Goal: Task Accomplishment & Management: Manage account settings

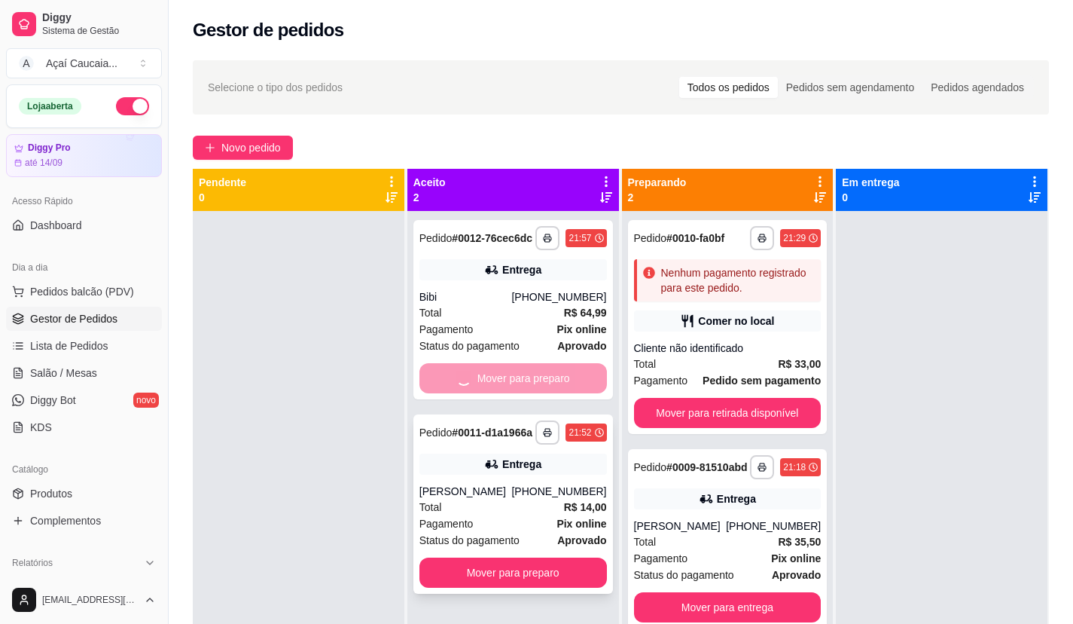
scroll to position [151, 0]
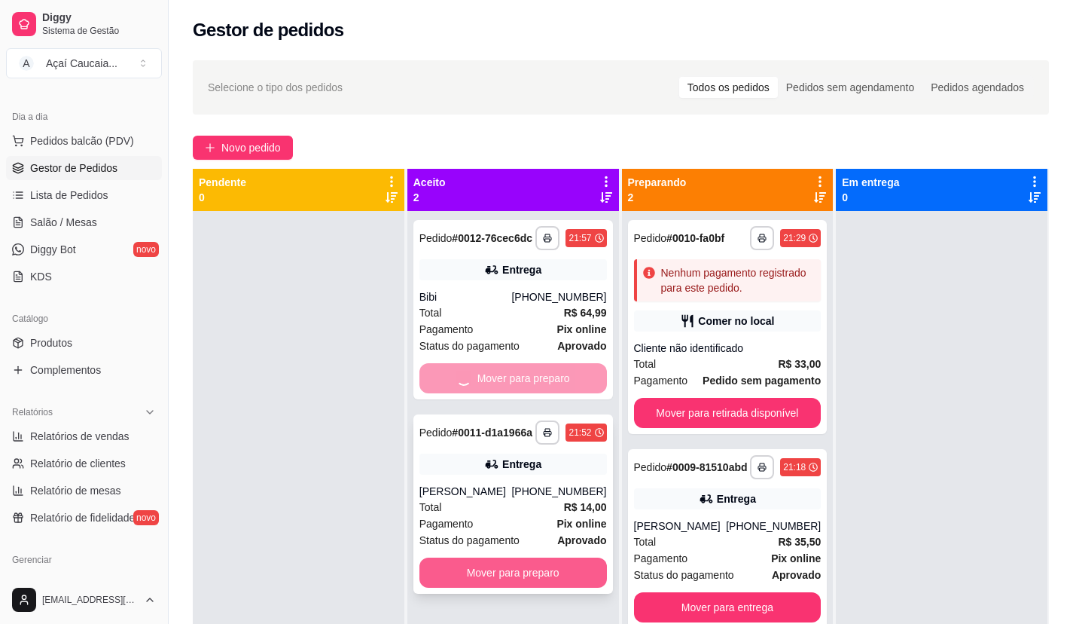
click at [540, 587] on button "Mover para preparo" at bounding box center [513, 572] width 188 height 30
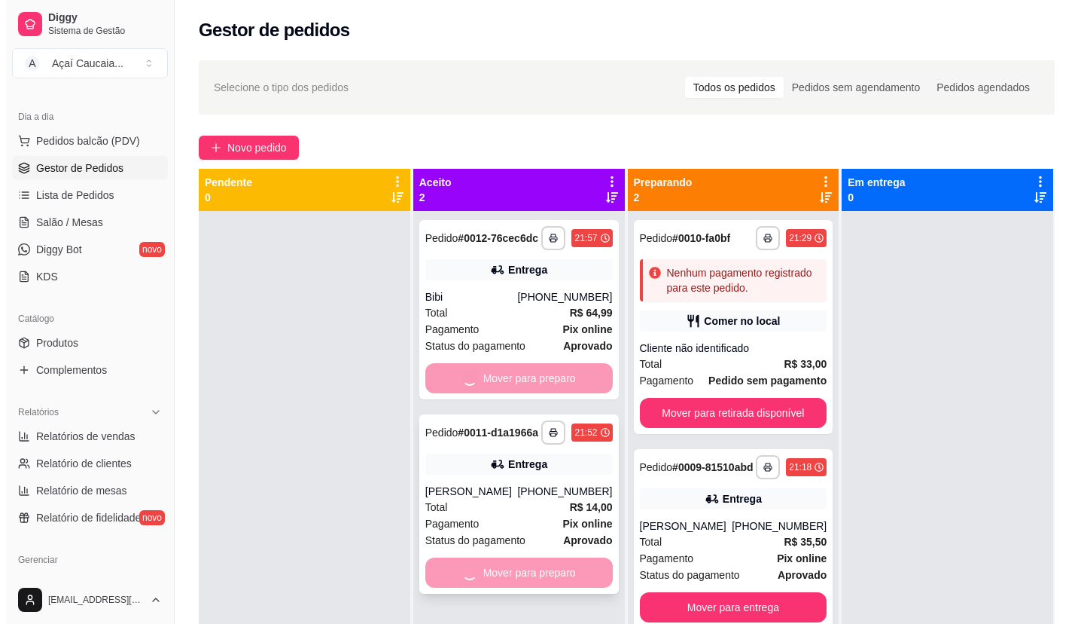
scroll to position [42, 0]
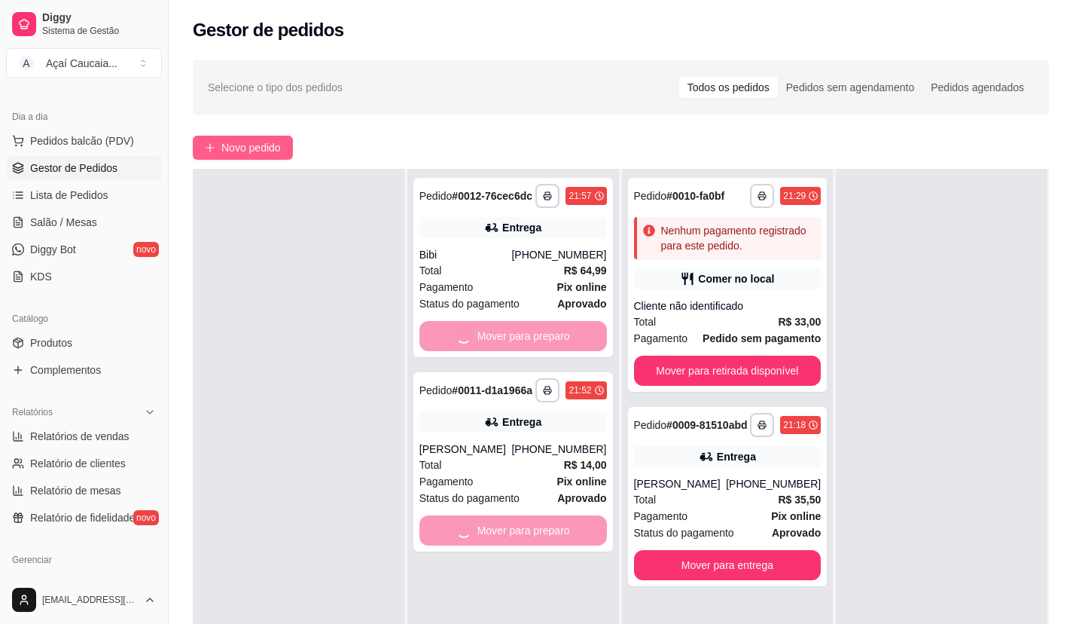
click at [266, 139] on button "Novo pedido" at bounding box center [243, 148] width 100 height 24
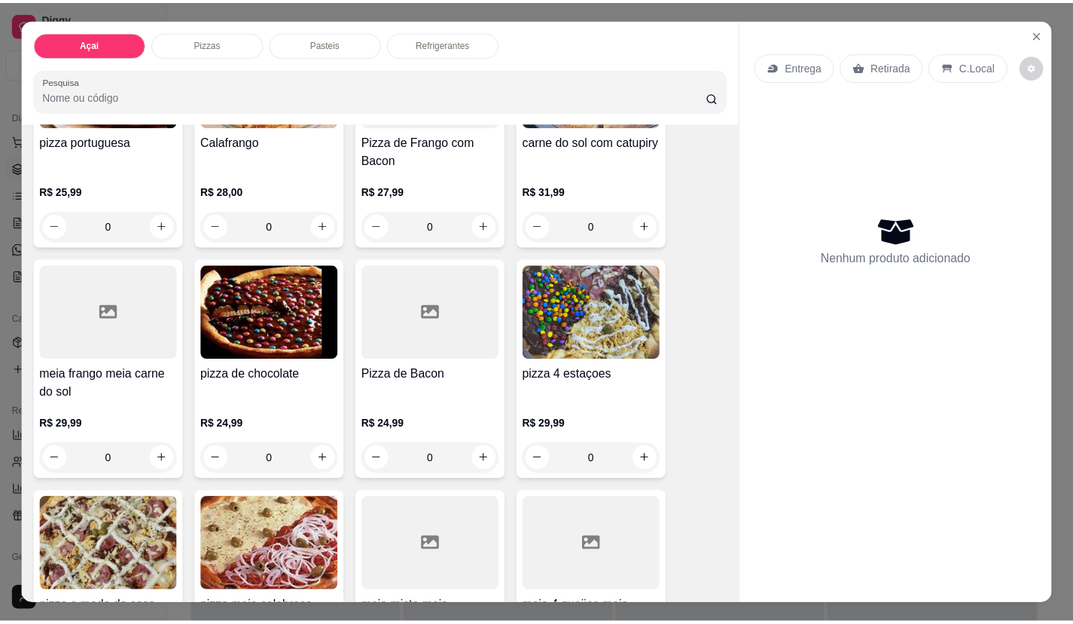
scroll to position [678, 0]
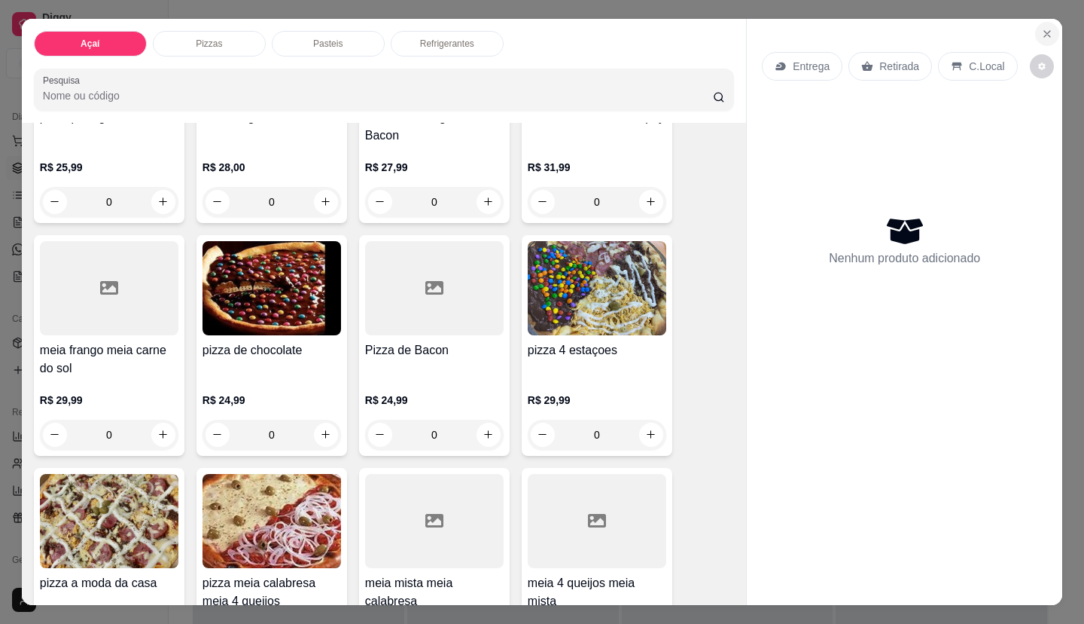
click at [1044, 28] on icon "Close" at bounding box center [1047, 34] width 12 height 12
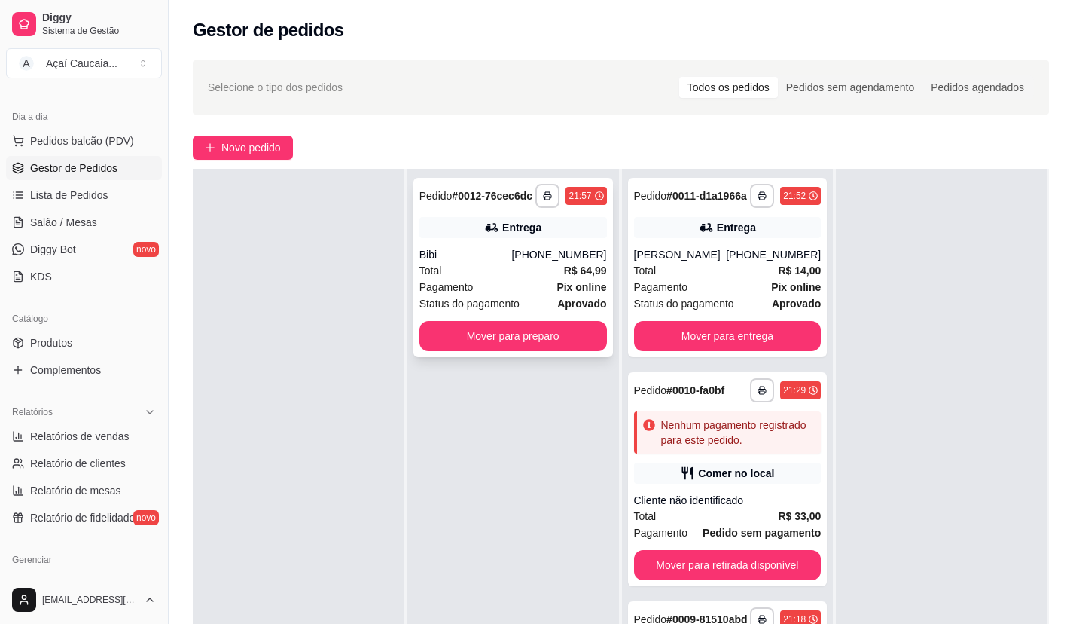
click at [193, 136] on button "Novo pedido" at bounding box center [243, 148] width 100 height 24
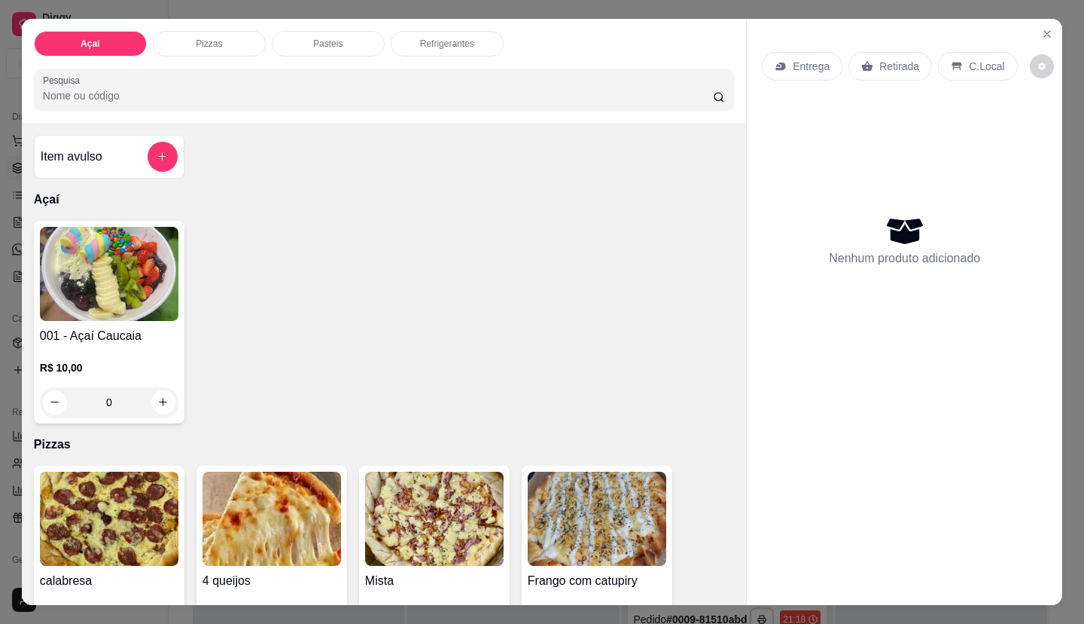
click at [1058, 222] on div "Açaí Pizzas Pasteis Refrigerantes Pesquisa Item avulso Açaí 001 - Açaí Caucaia …" at bounding box center [542, 312] width 1084 height 624
click at [1041, 28] on icon "Close" at bounding box center [1047, 34] width 12 height 12
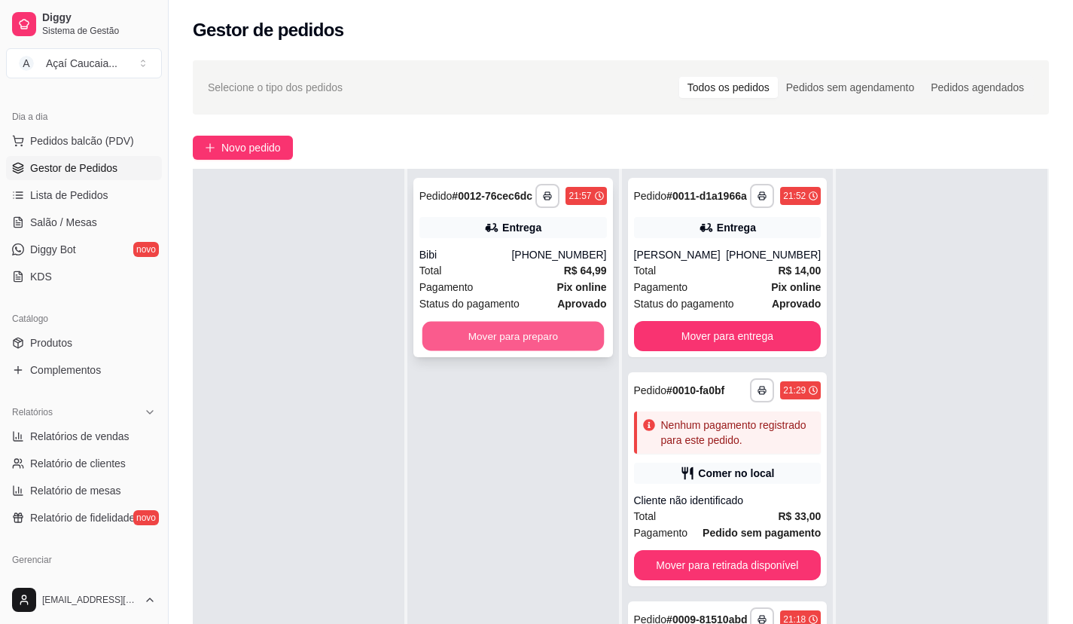
click at [474, 341] on button "Mover para preparo" at bounding box center [512, 336] width 181 height 29
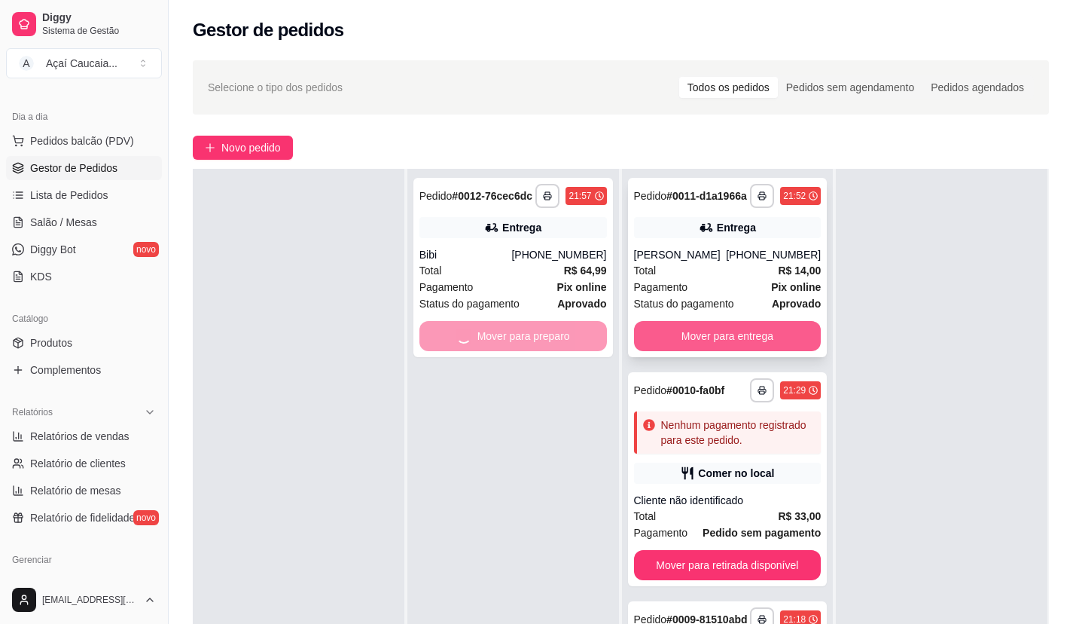
click at [740, 351] on button "Mover para entrega" at bounding box center [728, 336] width 188 height 30
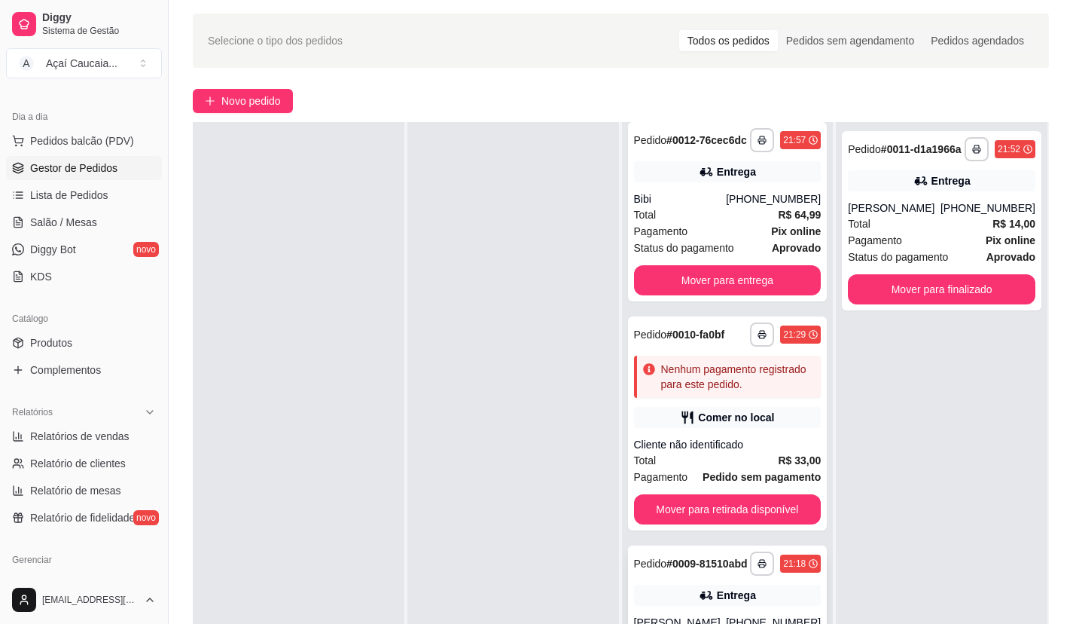
scroll to position [230, 0]
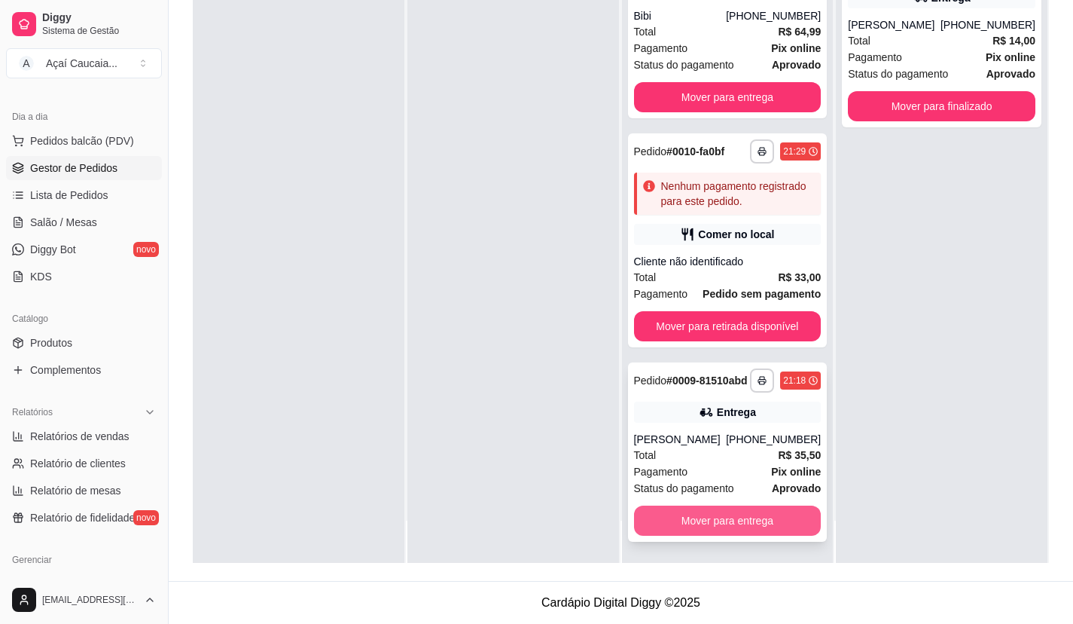
click at [754, 513] on button "Mover para entrega" at bounding box center [728, 520] width 188 height 30
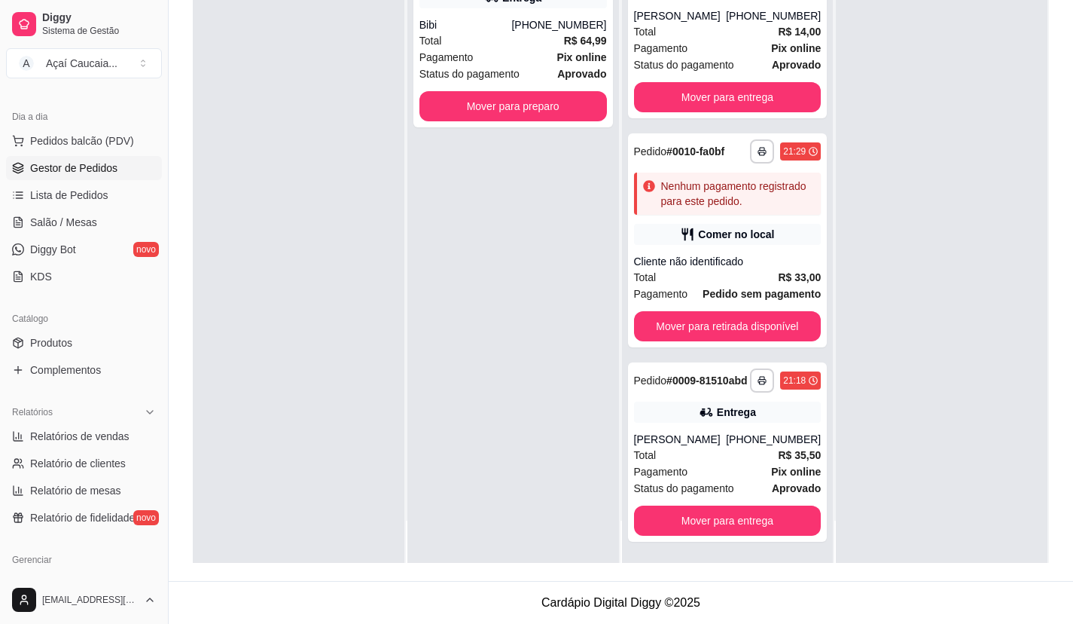
scroll to position [0, 0]
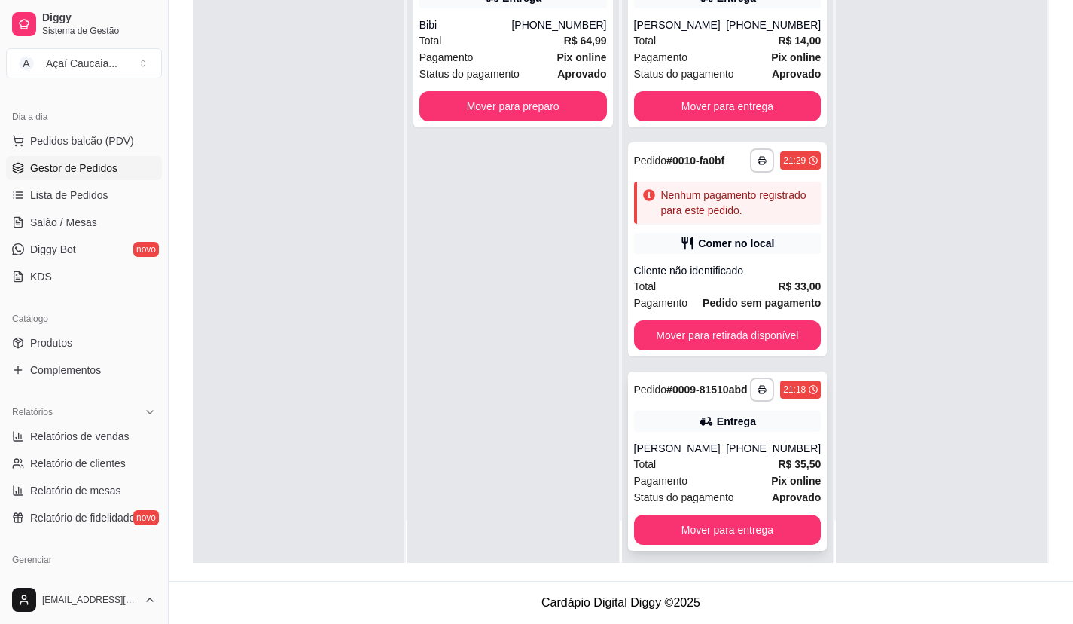
click at [743, 550] on div "**********" at bounding box center [728, 460] width 200 height 179
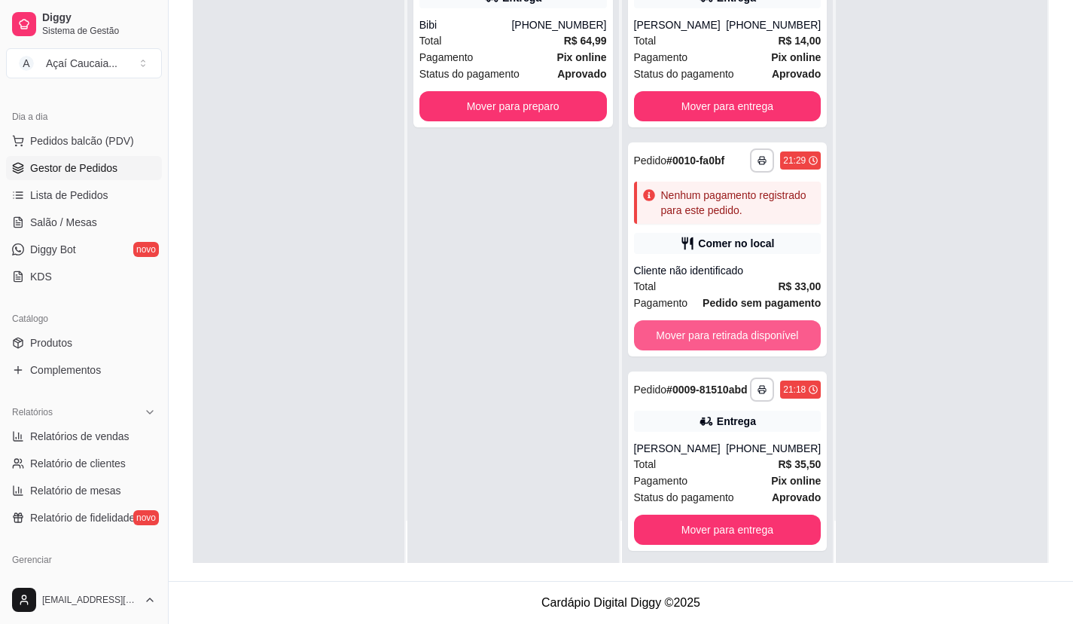
click at [766, 350] on button "Mover para retirada disponível" at bounding box center [728, 335] width 188 height 30
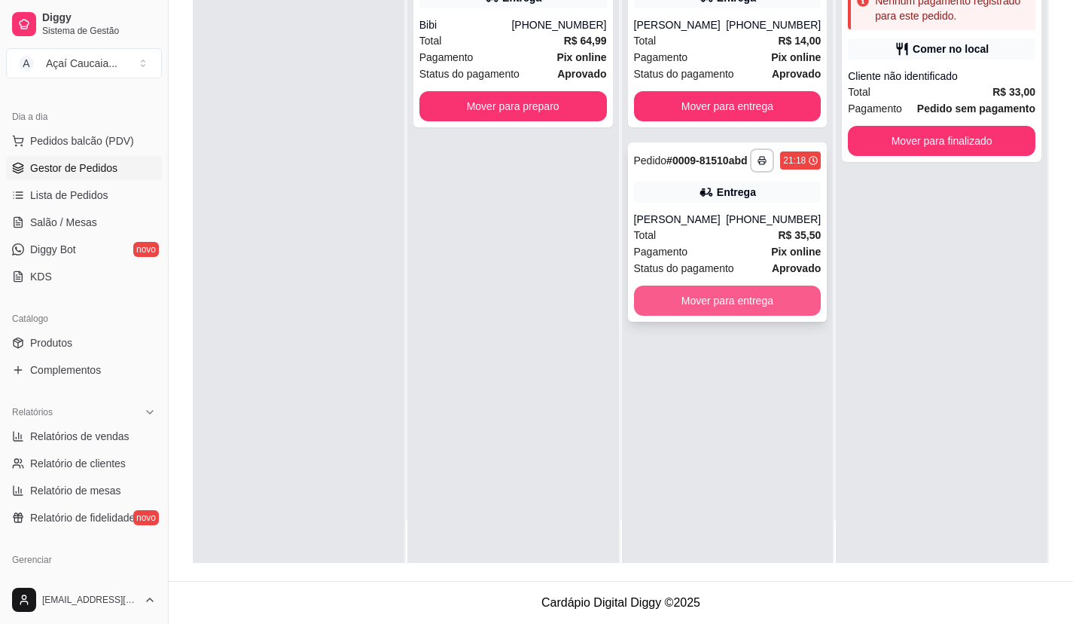
click at [736, 311] on button "Mover para entrega" at bounding box center [728, 300] width 188 height 30
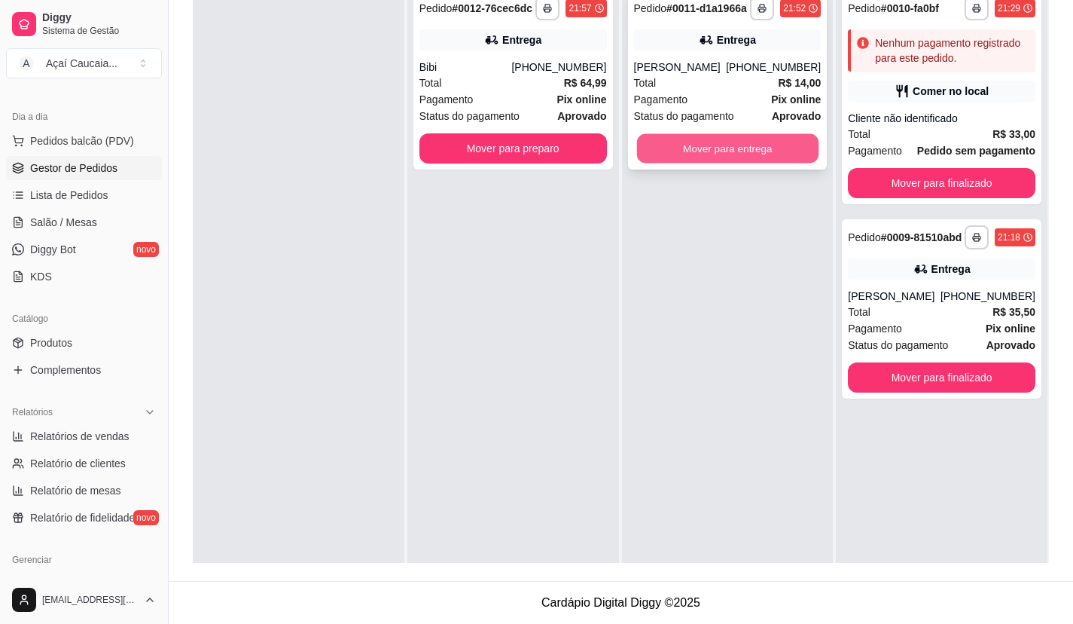
click at [770, 162] on button "Mover para entrega" at bounding box center [726, 148] width 181 height 29
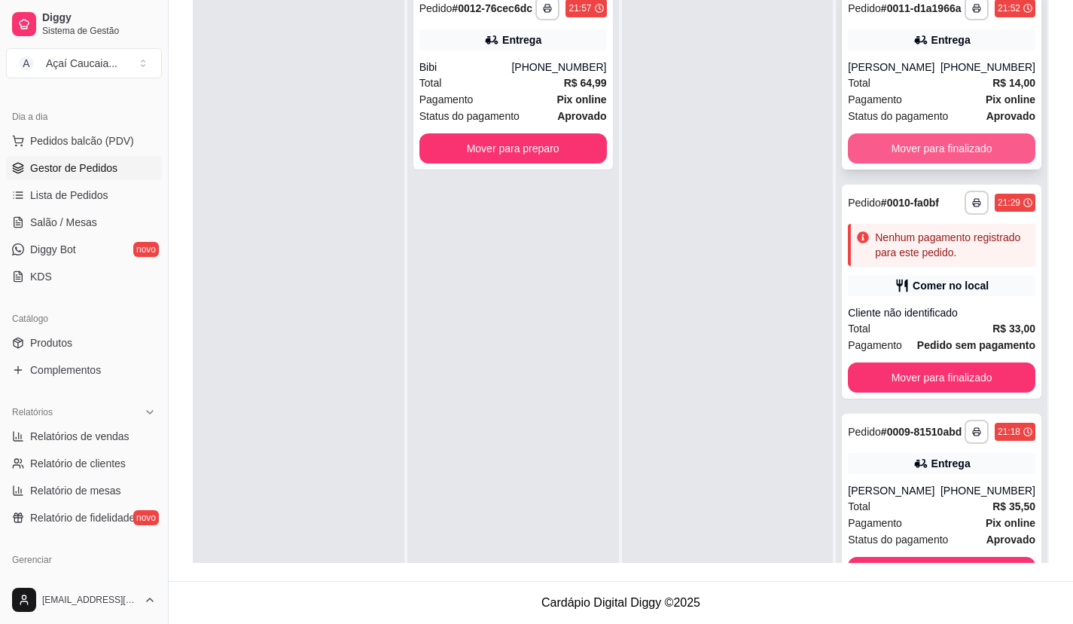
click at [946, 163] on button "Mover para finalizado" at bounding box center [942, 148] width 188 height 30
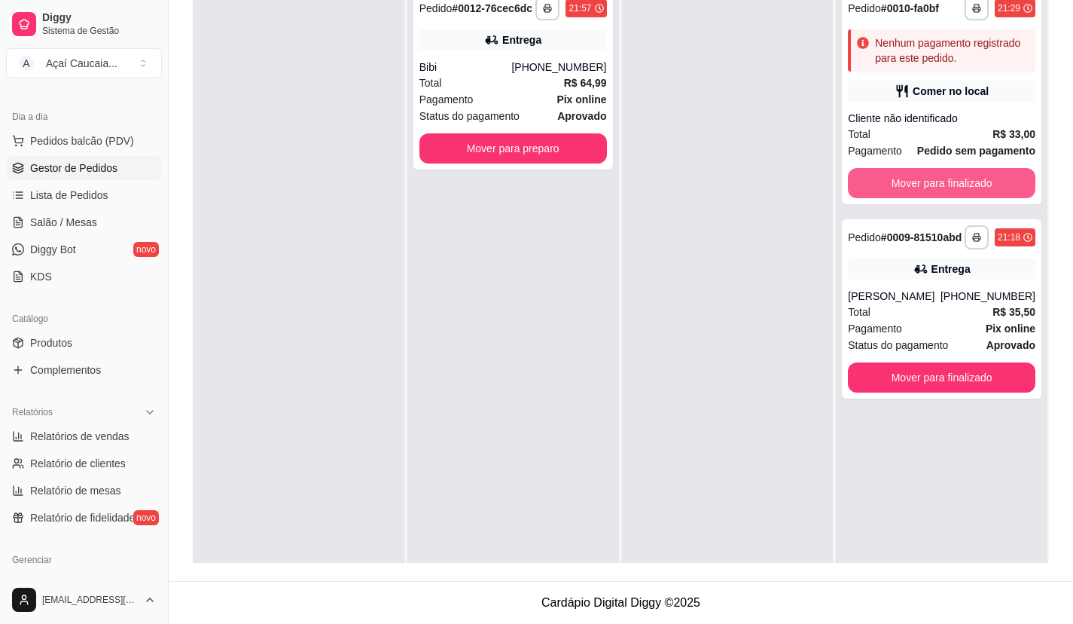
click at [946, 179] on button "Mover para finalizado" at bounding box center [942, 183] width 188 height 30
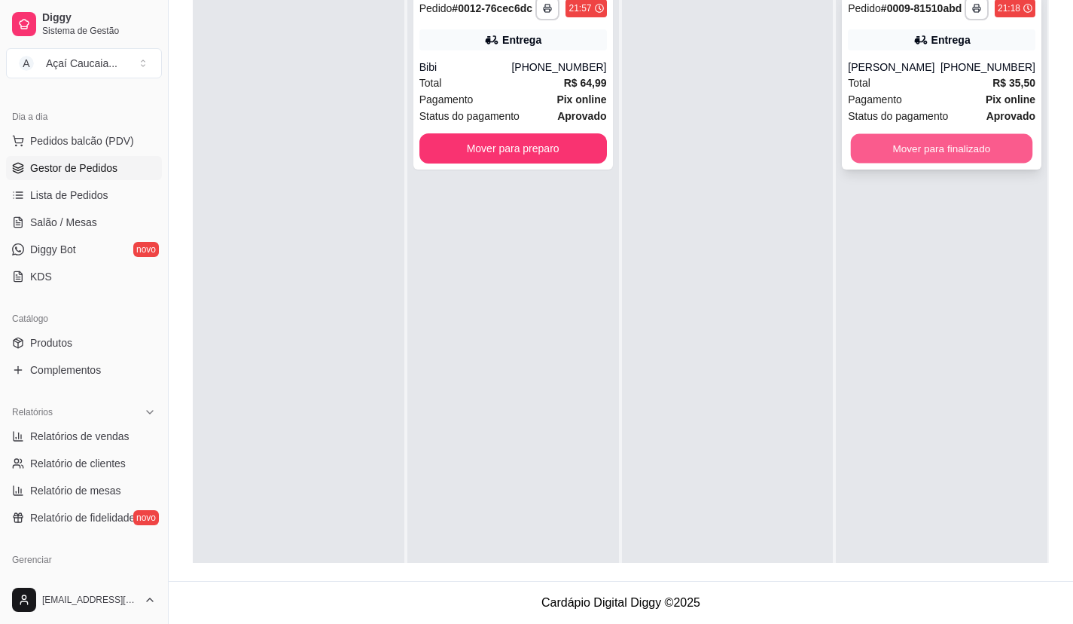
click at [908, 136] on button "Mover para finalizado" at bounding box center [941, 148] width 181 height 29
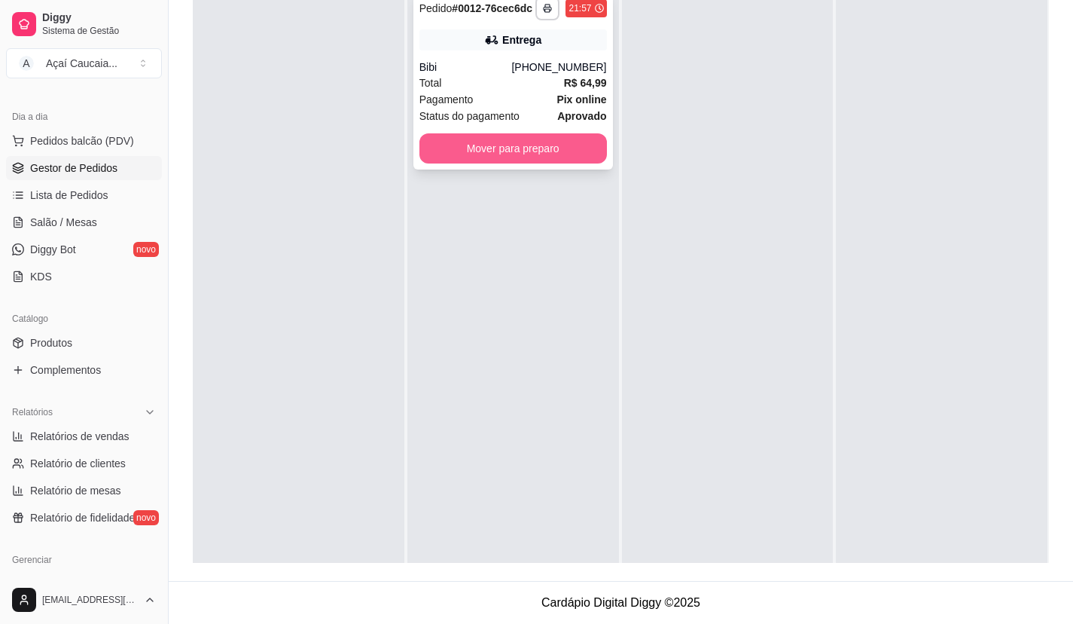
click at [459, 149] on button "Mover para preparo" at bounding box center [513, 148] width 188 height 30
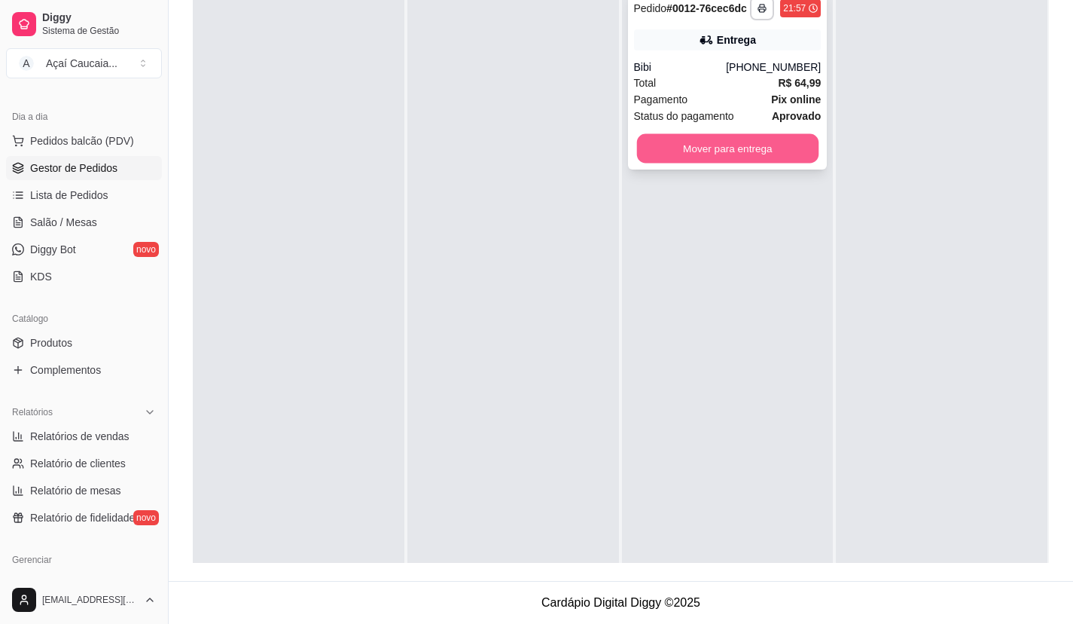
click at [748, 145] on button "Mover para entrega" at bounding box center [726, 148] width 181 height 29
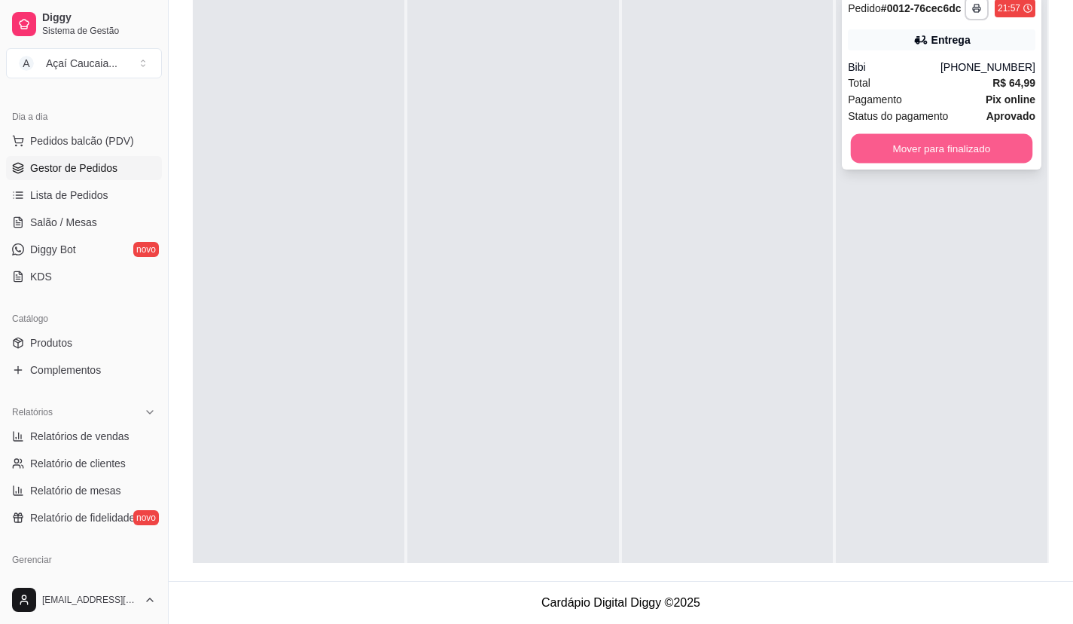
click at [910, 145] on button "Mover para finalizado" at bounding box center [941, 148] width 181 height 29
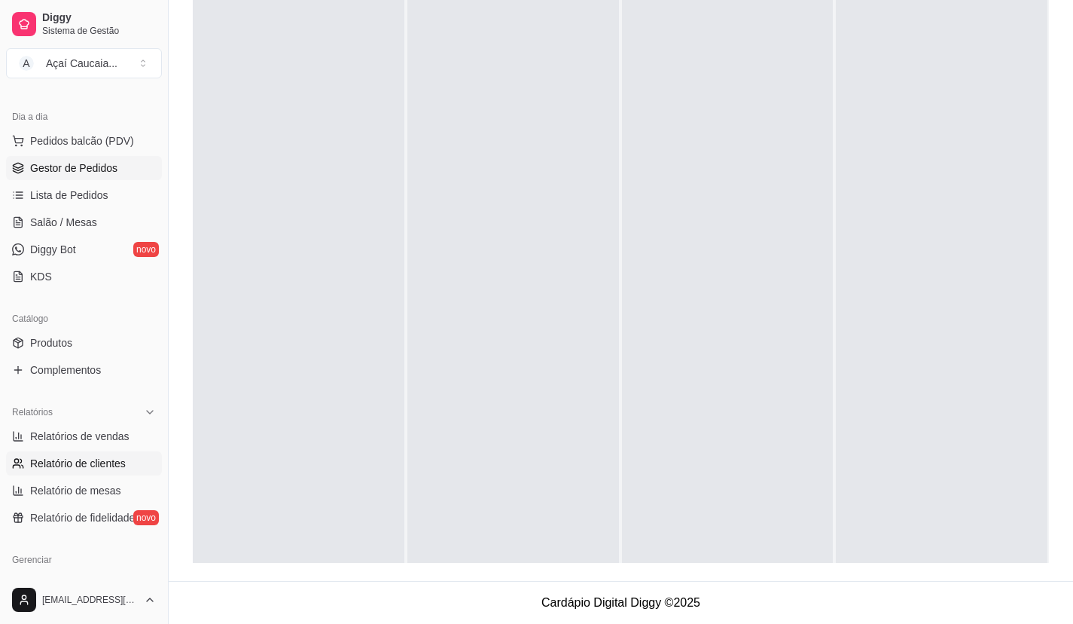
drag, startPoint x: 128, startPoint y: 438, endPoint x: 136, endPoint y: 456, distance: 20.6
click at [128, 439] on link "Relatórios de vendas" at bounding box center [84, 436] width 156 height 24
click at [129, 431] on span "Relatórios de vendas" at bounding box center [79, 435] width 99 height 15
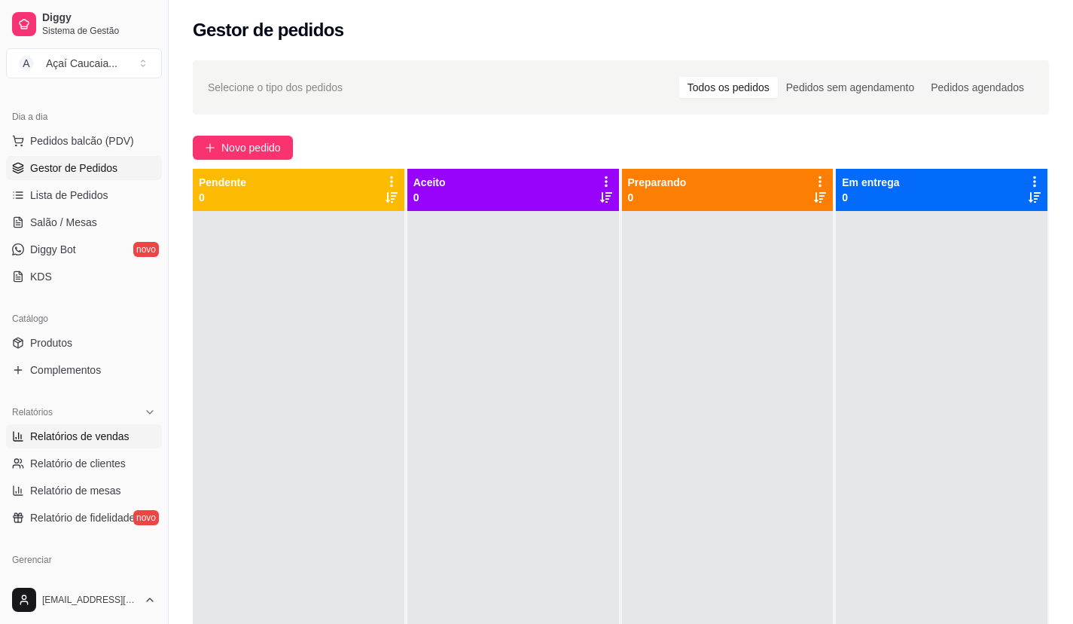
select select "ALL"
select select "0"
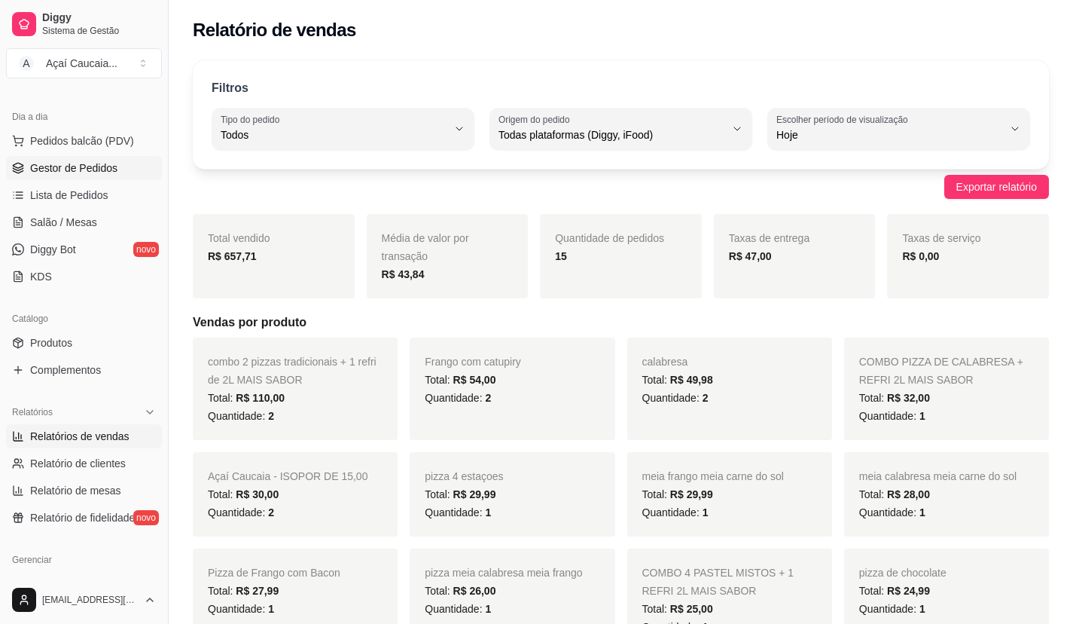
click at [68, 175] on link "Gestor de Pedidos" at bounding box center [84, 168] width 156 height 24
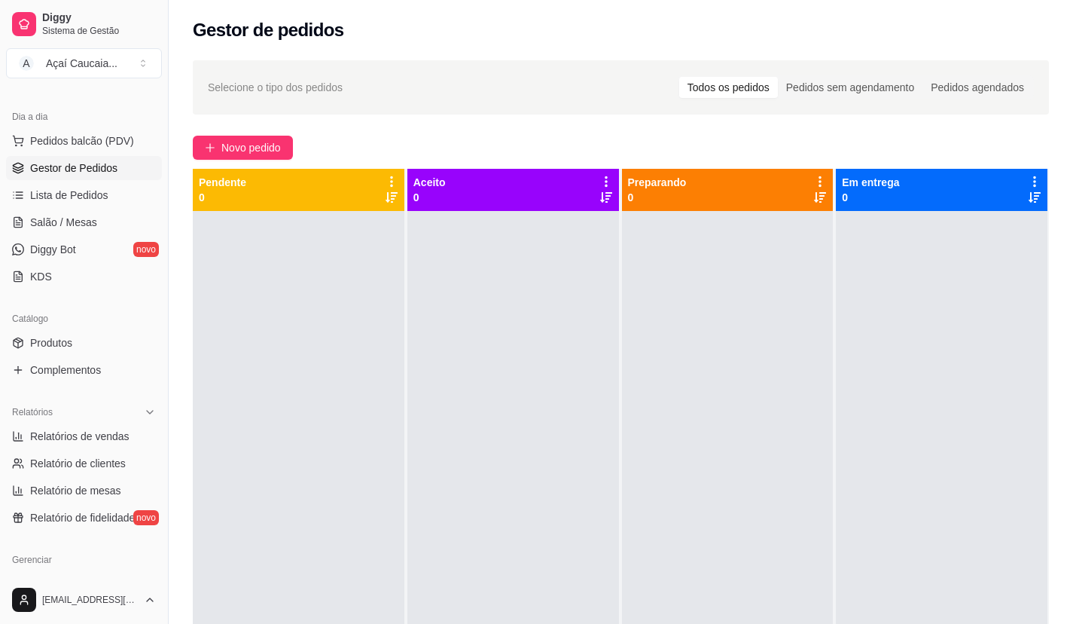
click at [6, 156] on link "Gestor de Pedidos" at bounding box center [84, 168] width 156 height 24
click at [274, 140] on span "Novo pedido" at bounding box center [250, 147] width 59 height 17
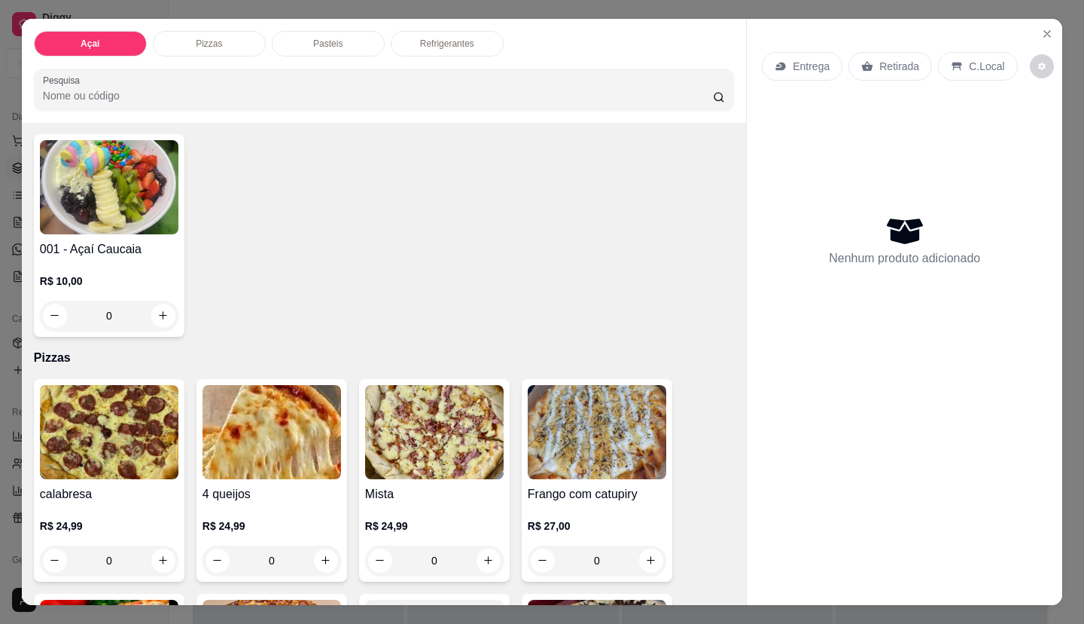
scroll to position [151, 0]
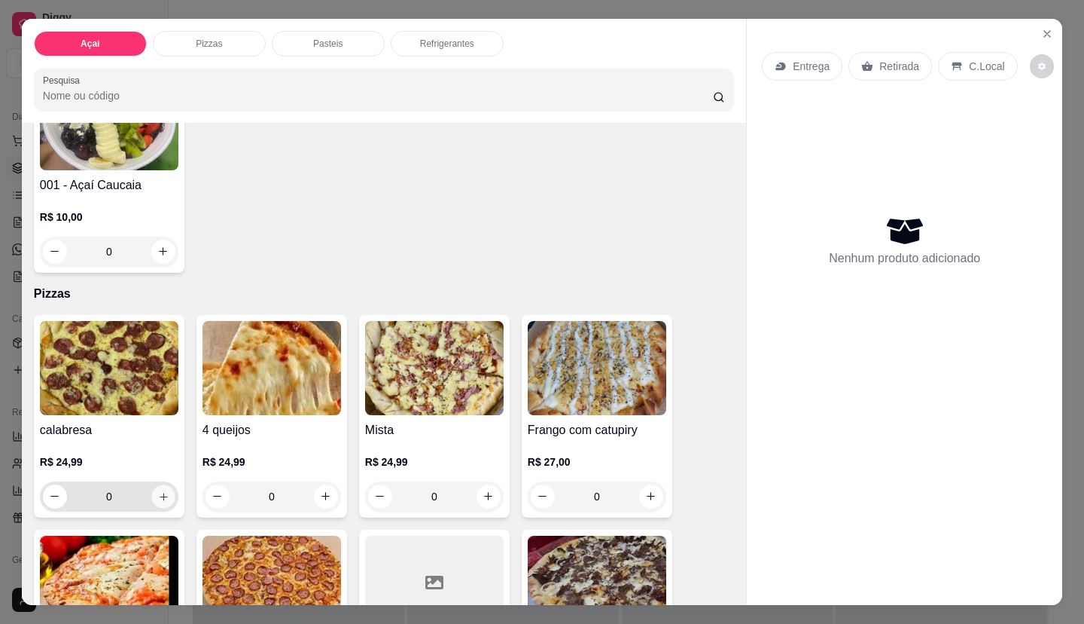
click at [158, 493] on icon "increase-product-quantity" at bounding box center [163, 496] width 11 height 11
type input "1"
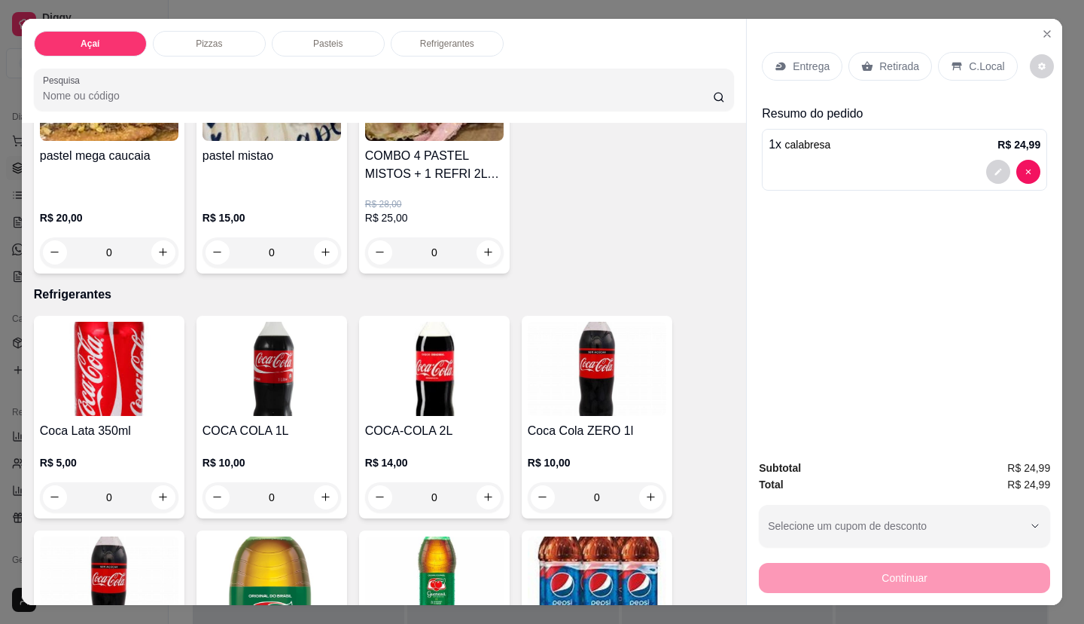
scroll to position [2786, 0]
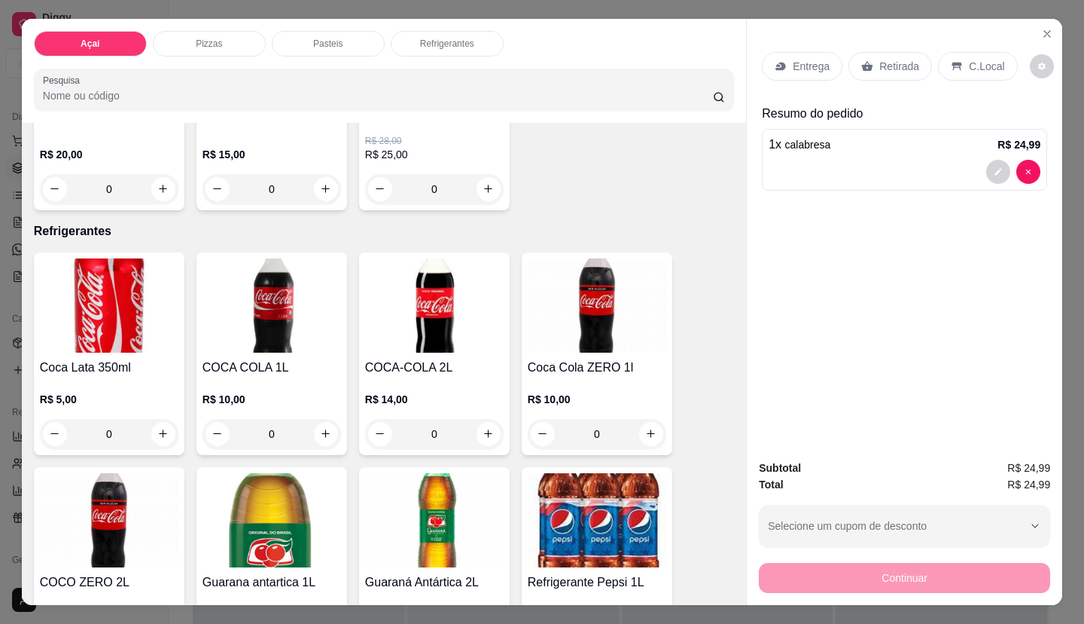
click at [106, 544] on img at bounding box center [109, 520] width 139 height 94
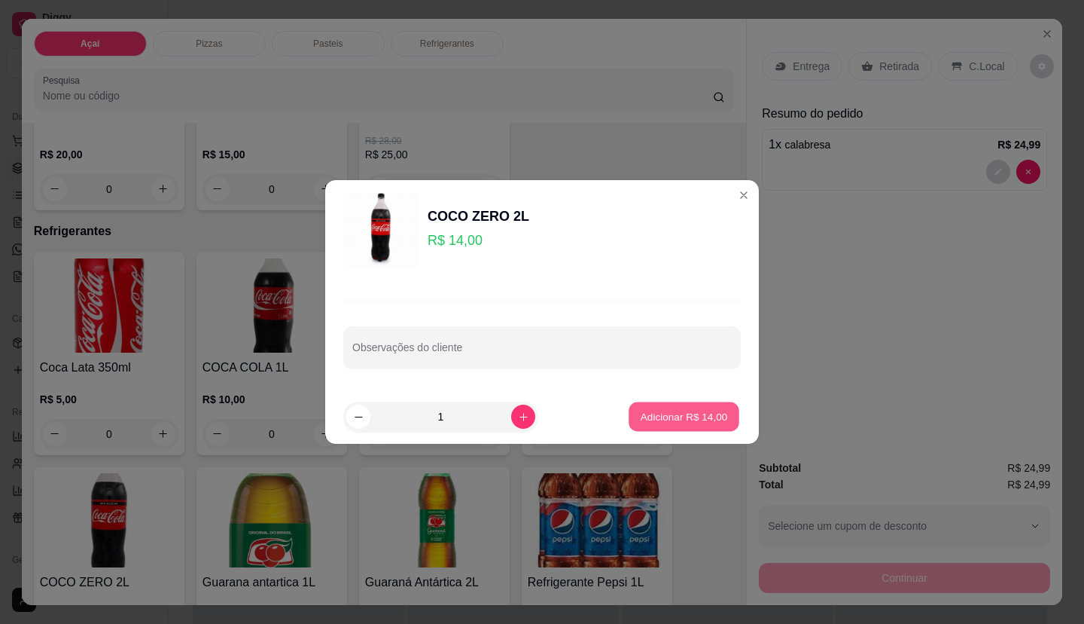
click at [706, 413] on p "Adicionar R$ 14,00" at bounding box center [684, 416] width 87 height 14
type input "1"
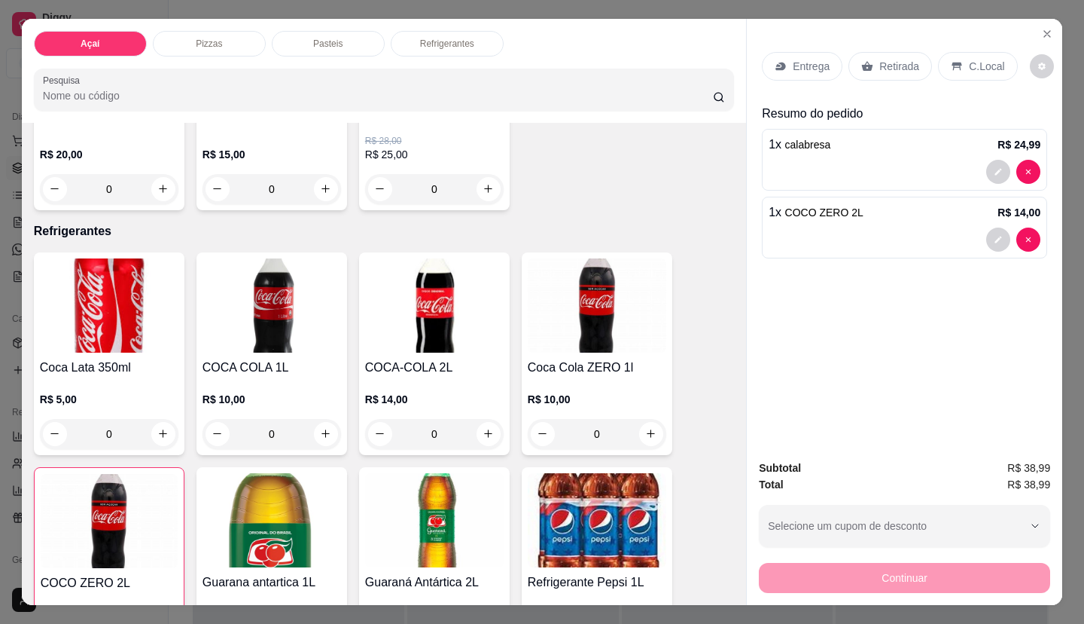
click at [825, 64] on div "Entrega" at bounding box center [802, 66] width 81 height 29
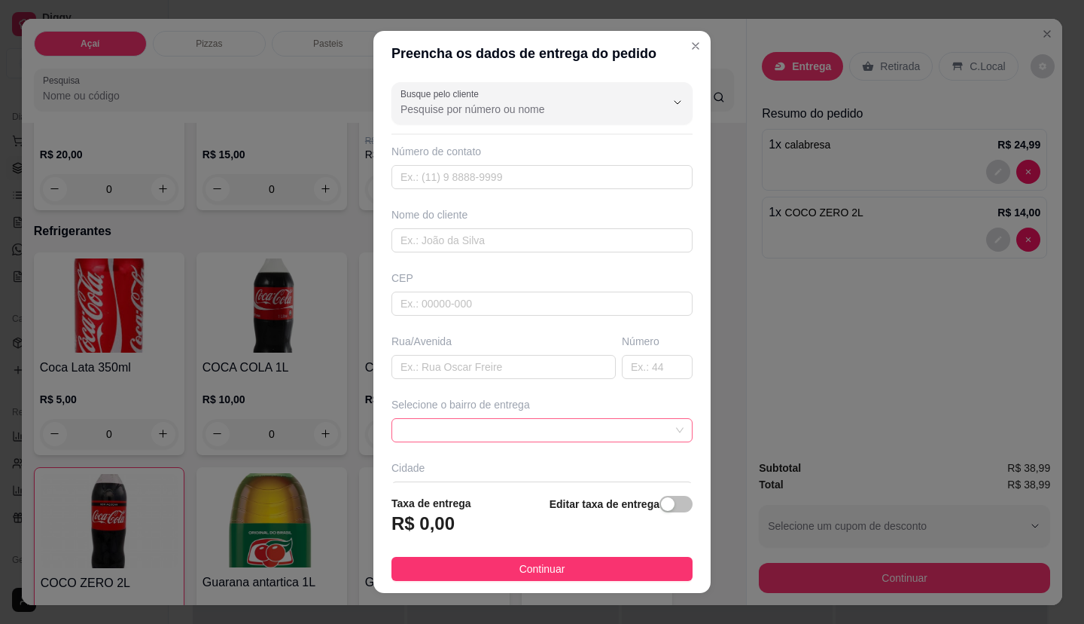
click at [554, 439] on span at bounding box center [542, 430] width 283 height 23
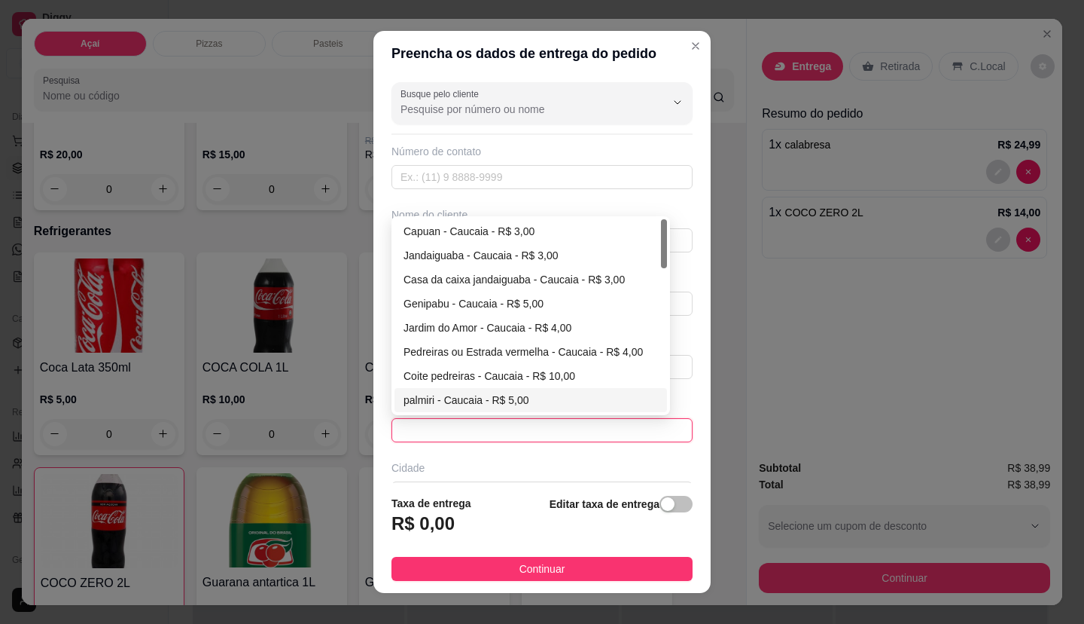
click at [521, 401] on div "palmiri - Caucaia - R$ 5,00" at bounding box center [531, 400] width 255 height 17
type input "Caucaia"
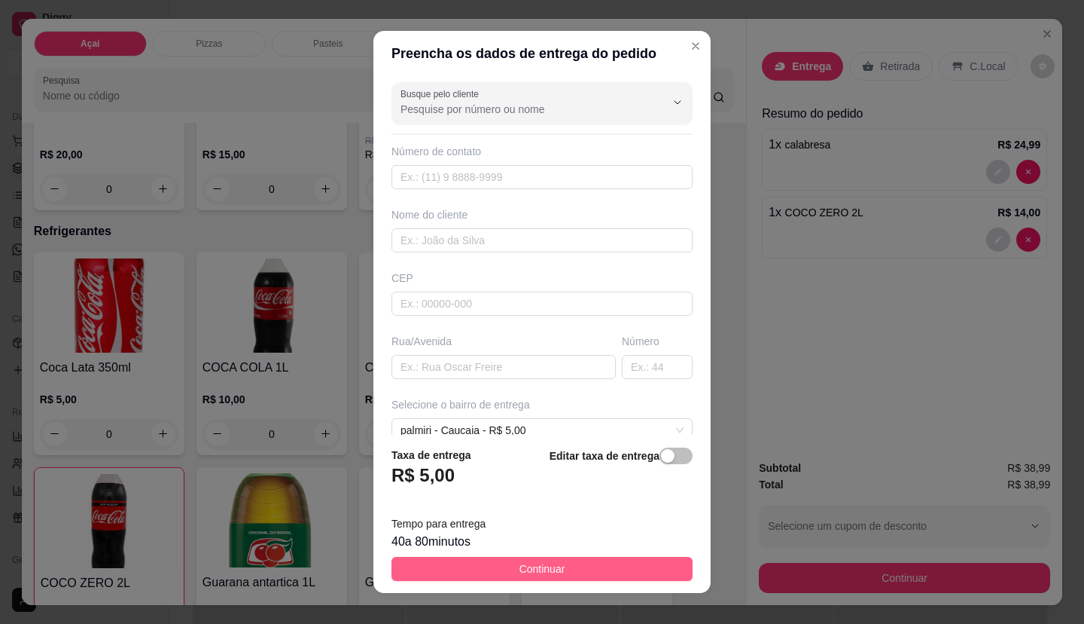
click at [576, 562] on button "Continuar" at bounding box center [542, 568] width 301 height 24
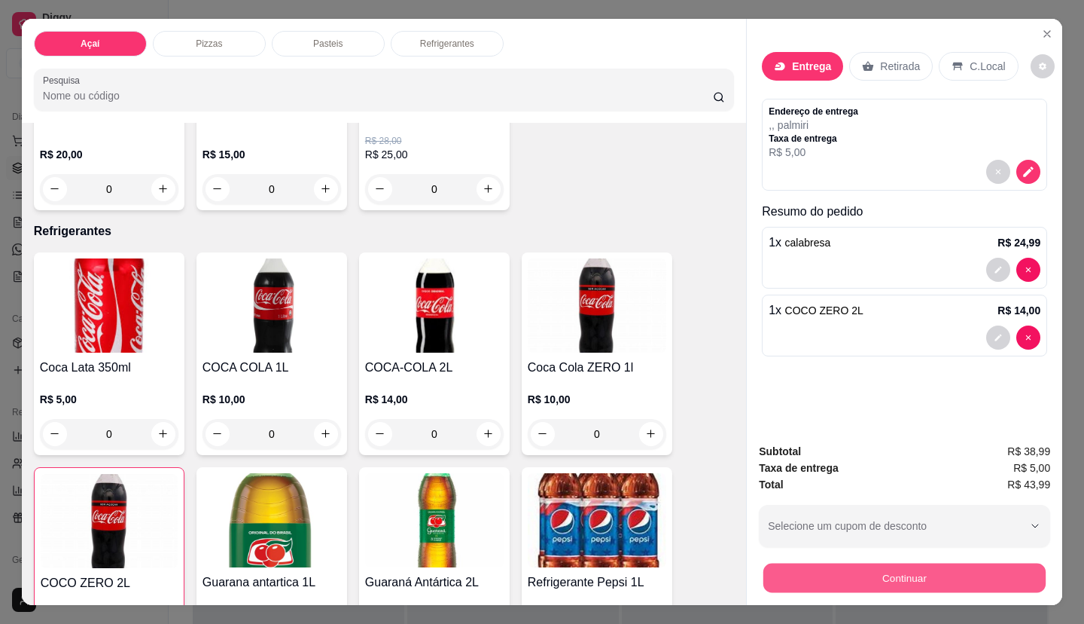
click at [794, 578] on button "Continuar" at bounding box center [905, 577] width 282 height 29
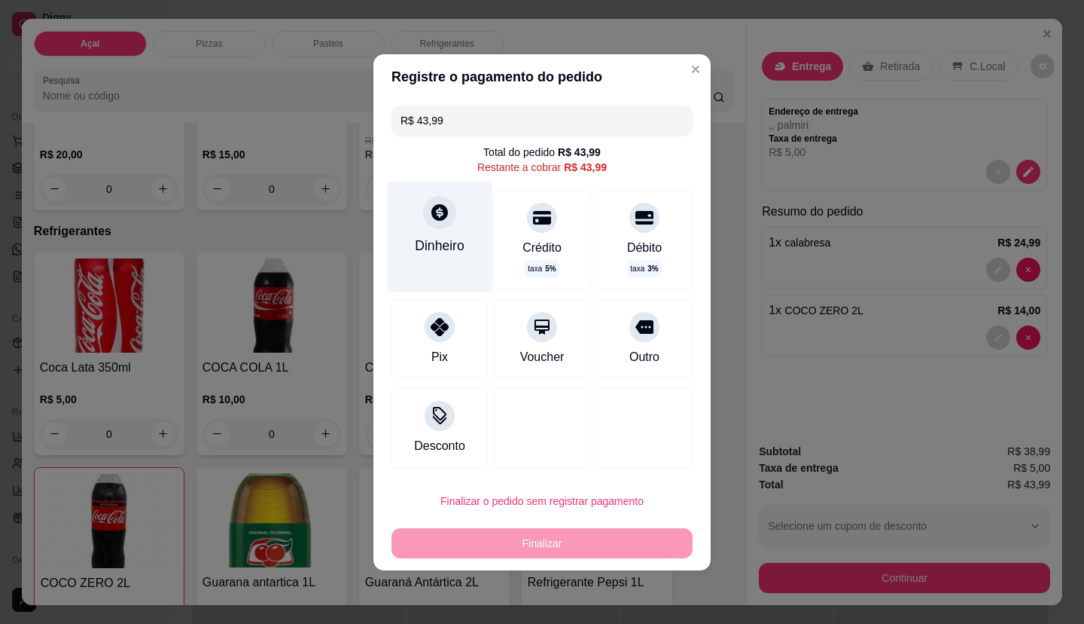
click at [458, 255] on div "Dinheiro" at bounding box center [440, 245] width 50 height 20
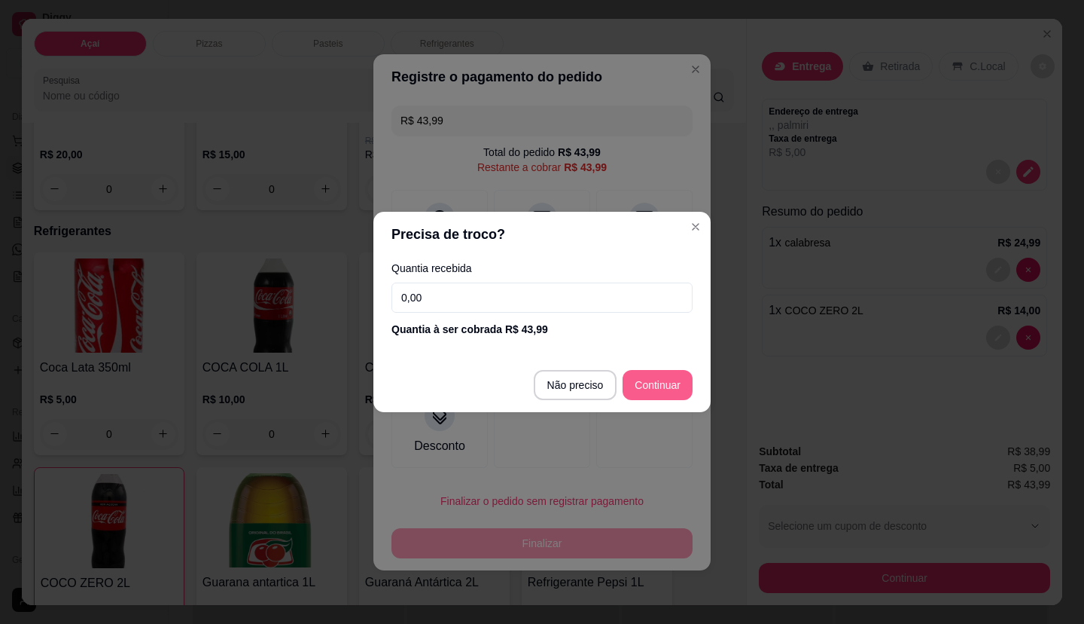
type input "R$ 0,00"
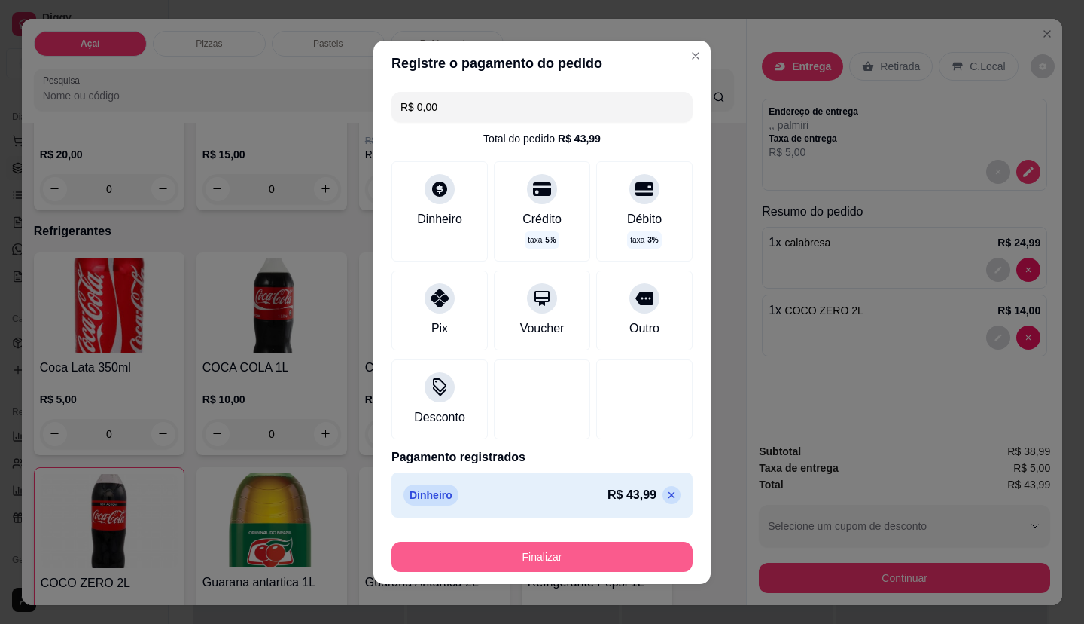
click at [639, 554] on button "Finalizar" at bounding box center [542, 556] width 301 height 30
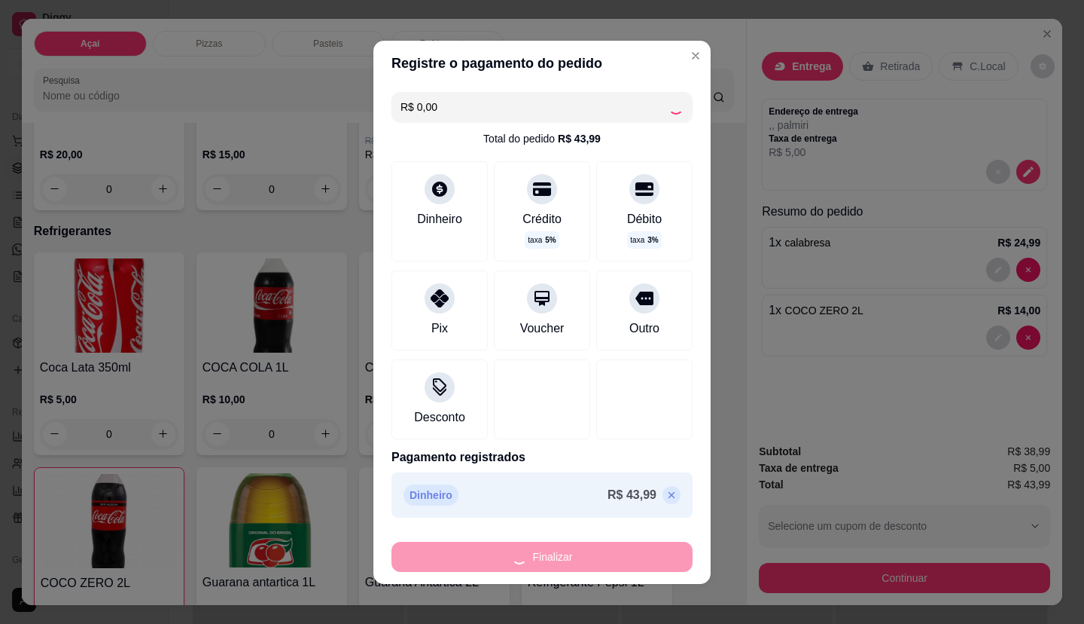
type input "0"
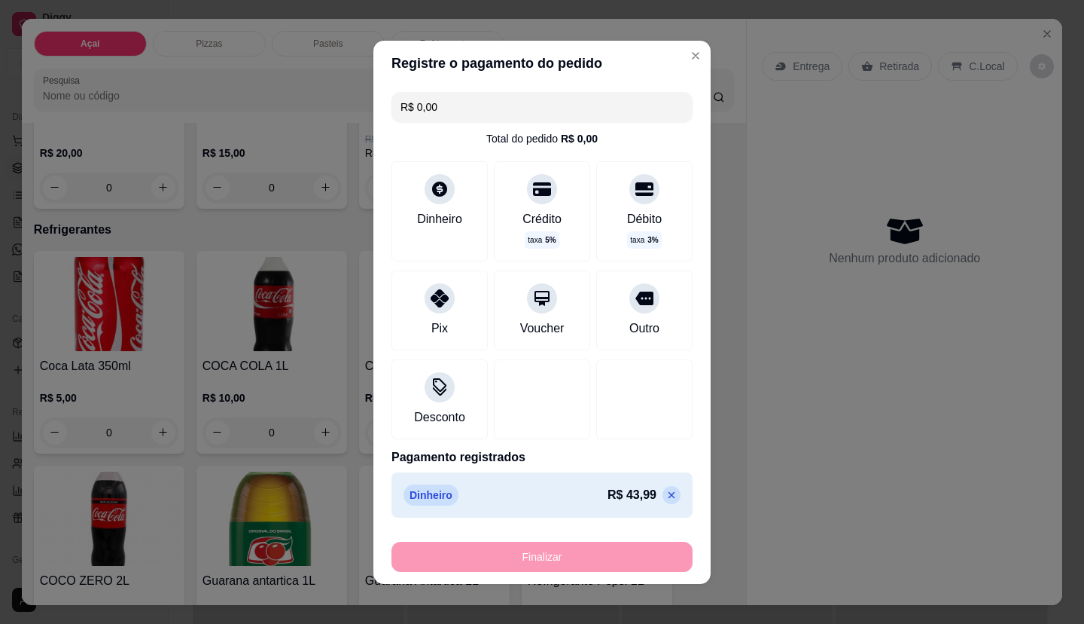
type input "-R$ 43,99"
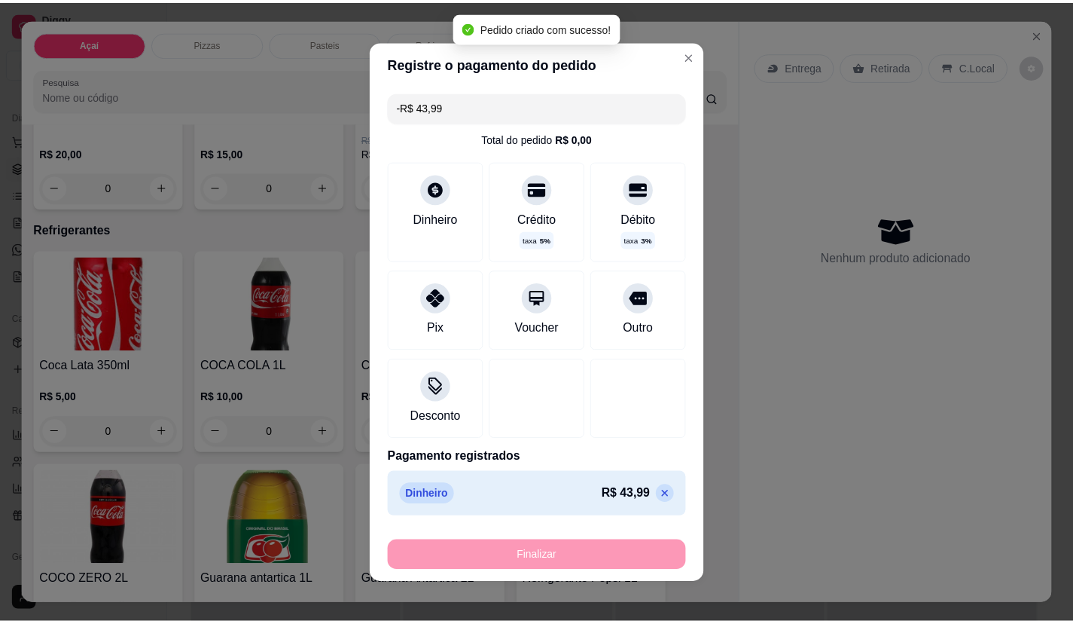
scroll to position [2785, 0]
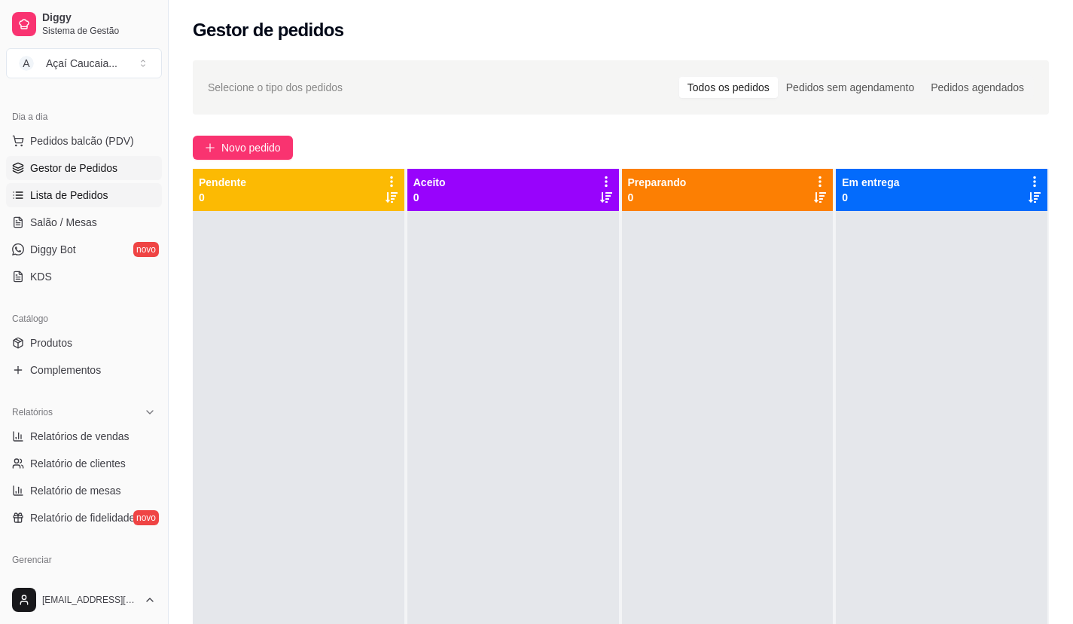
click at [124, 190] on link "Lista de Pedidos" at bounding box center [84, 195] width 156 height 24
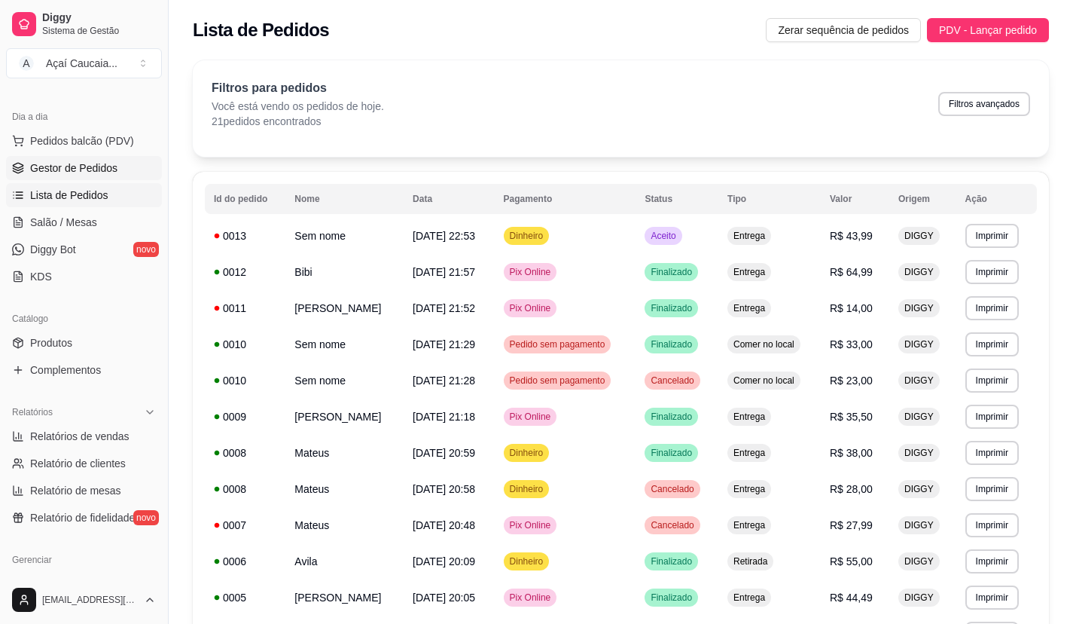
click at [122, 163] on link "Gestor de Pedidos" at bounding box center [84, 168] width 156 height 24
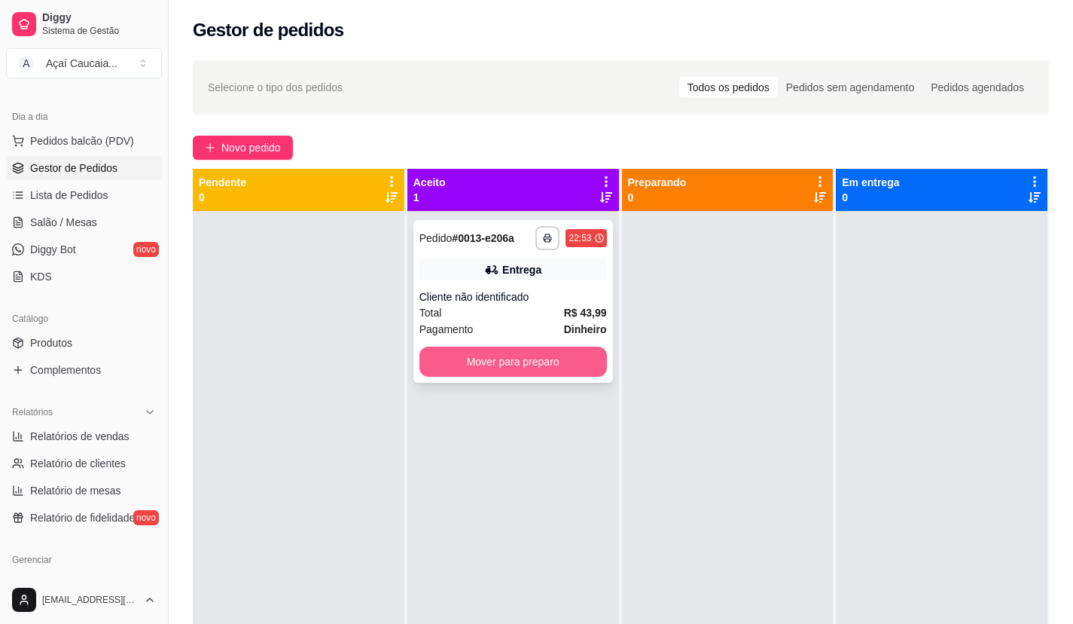
click at [459, 349] on button "Mover para preparo" at bounding box center [513, 361] width 188 height 30
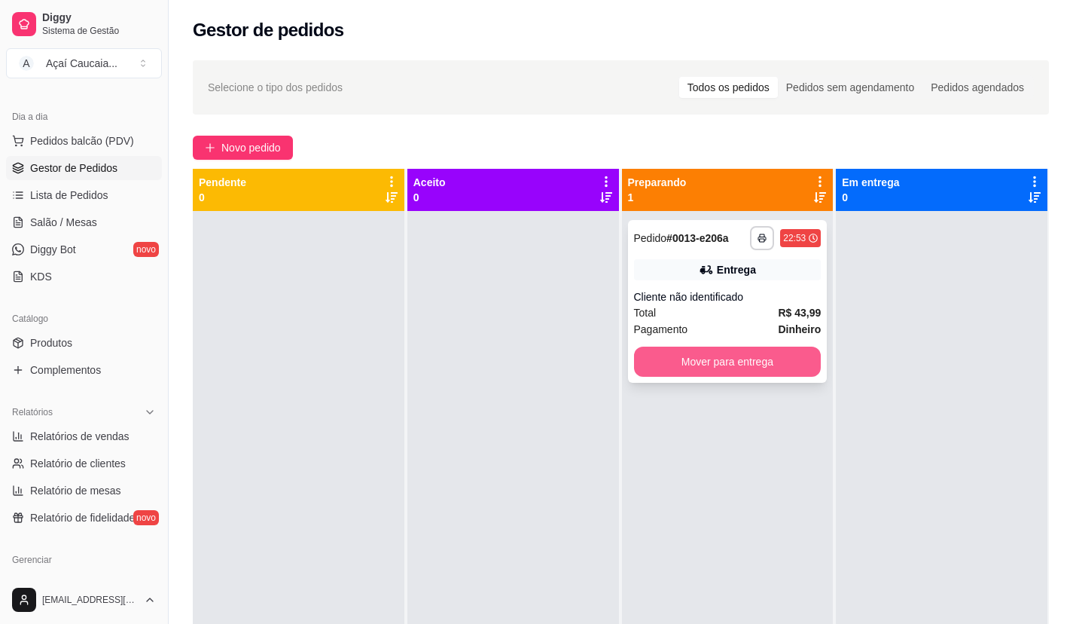
click at [701, 358] on button "Mover para entrega" at bounding box center [728, 361] width 188 height 30
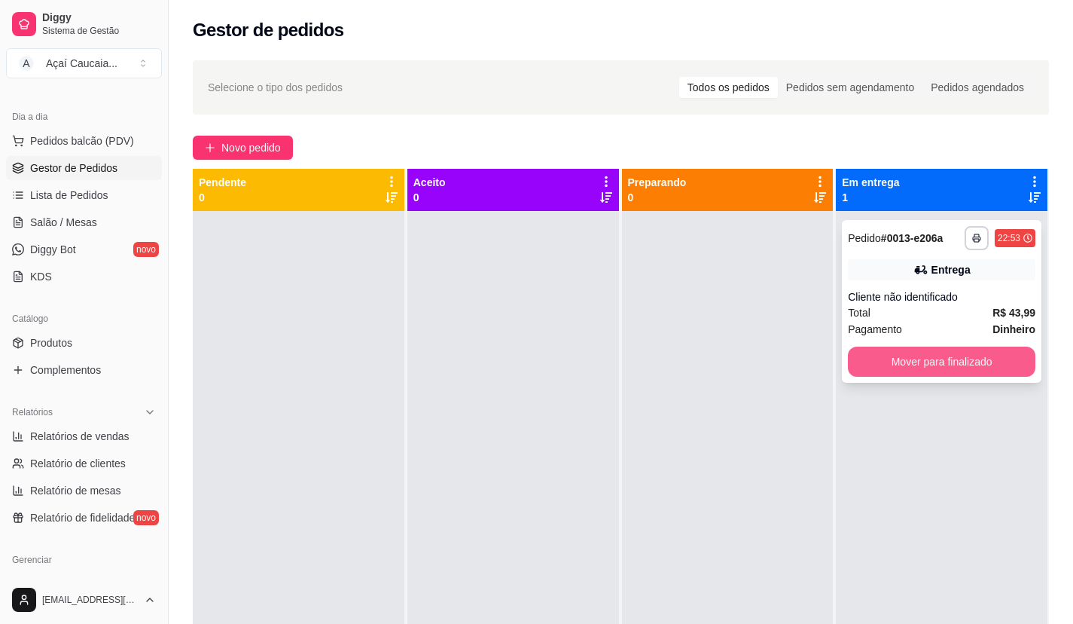
click at [877, 354] on button "Mover para finalizado" at bounding box center [942, 361] width 188 height 30
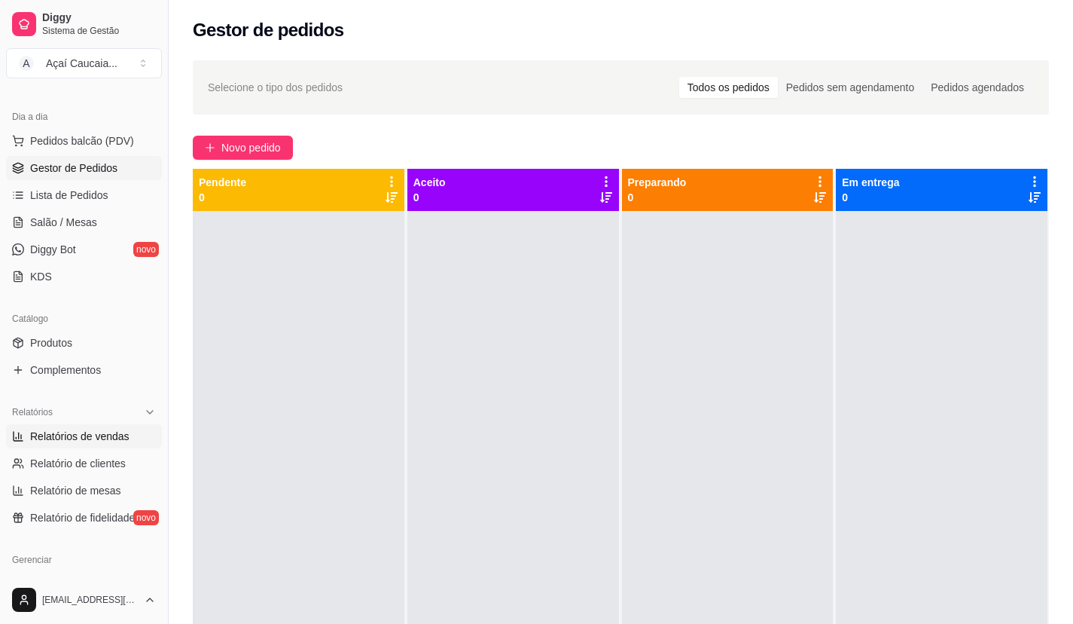
click at [137, 444] on link "Relatórios de vendas" at bounding box center [84, 436] width 156 height 24
select select "ALL"
select select "0"
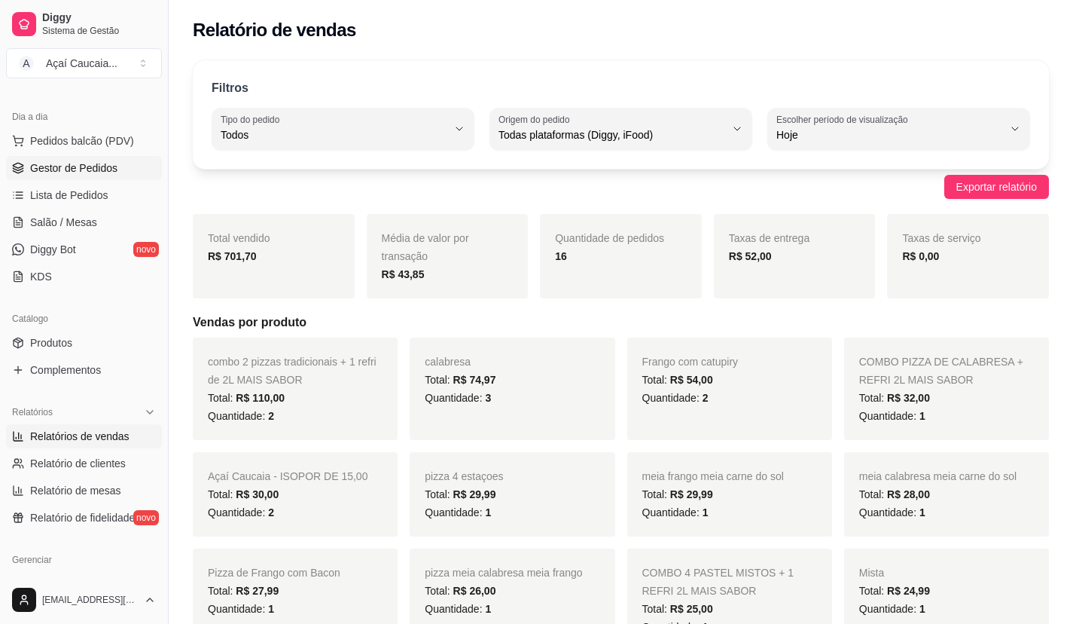
click at [114, 174] on span "Gestor de Pedidos" at bounding box center [73, 167] width 87 height 15
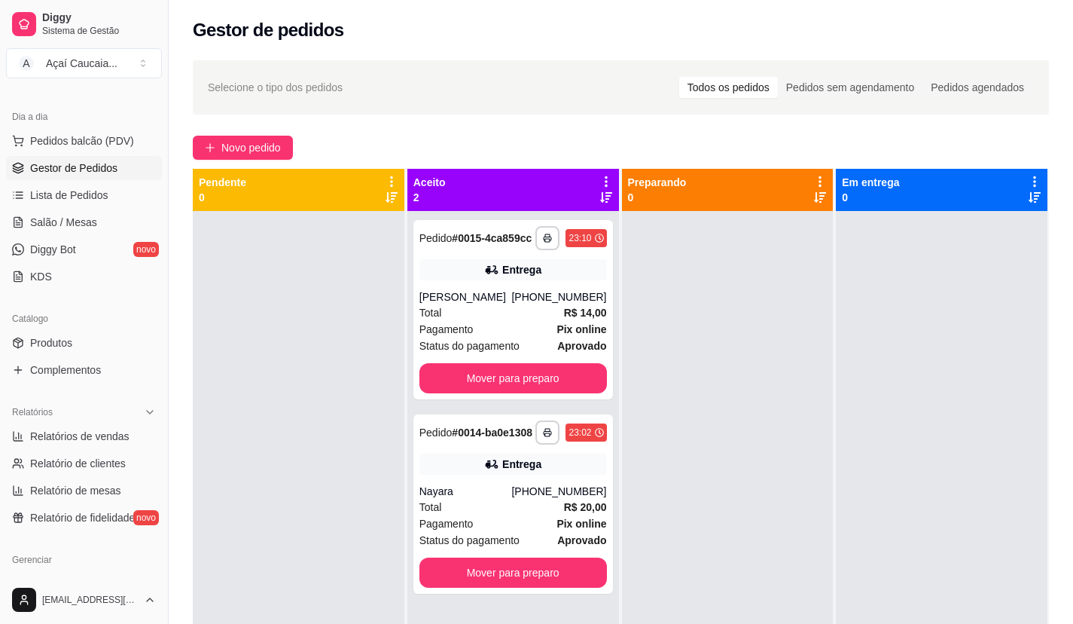
click at [6, 156] on link "Gestor de Pedidos" at bounding box center [84, 168] width 156 height 24
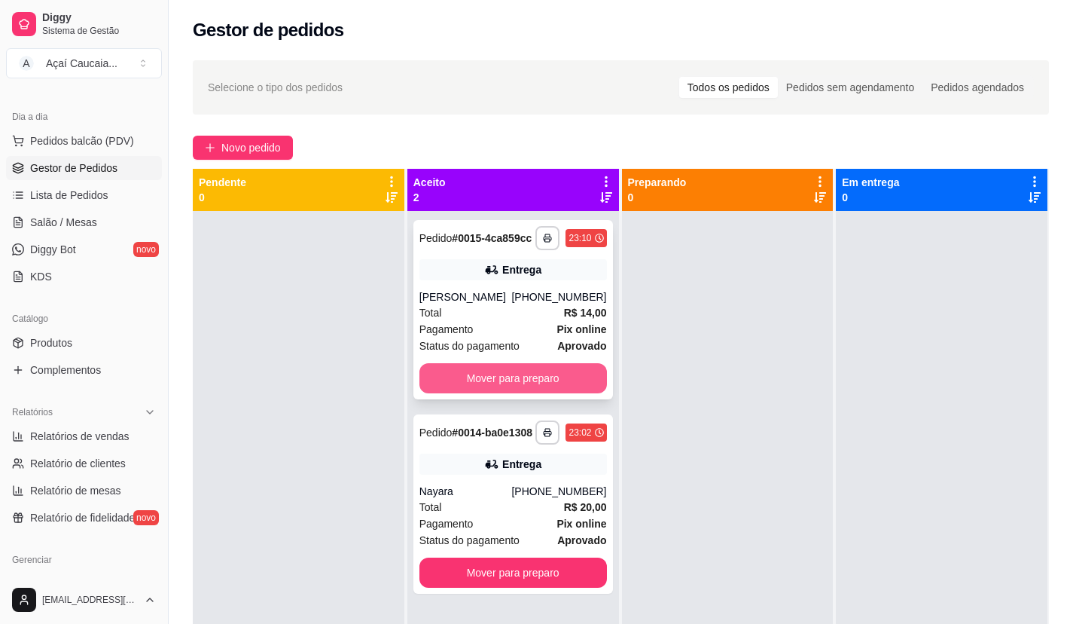
click at [547, 393] on button "Mover para preparo" at bounding box center [513, 378] width 188 height 30
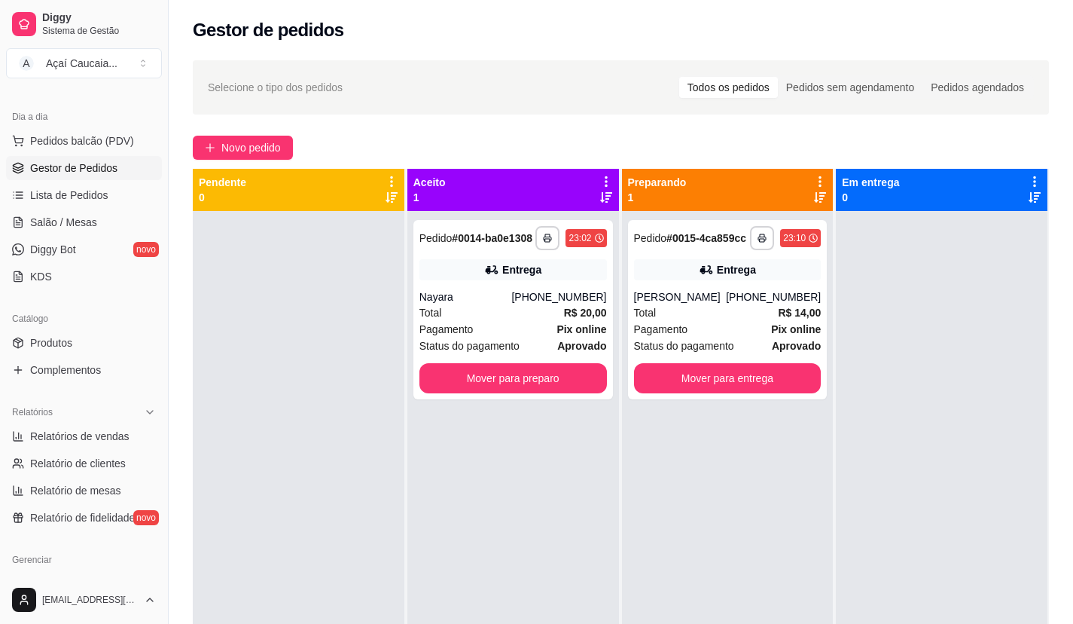
click at [547, 393] on div "**********" at bounding box center [513, 309] width 200 height 179
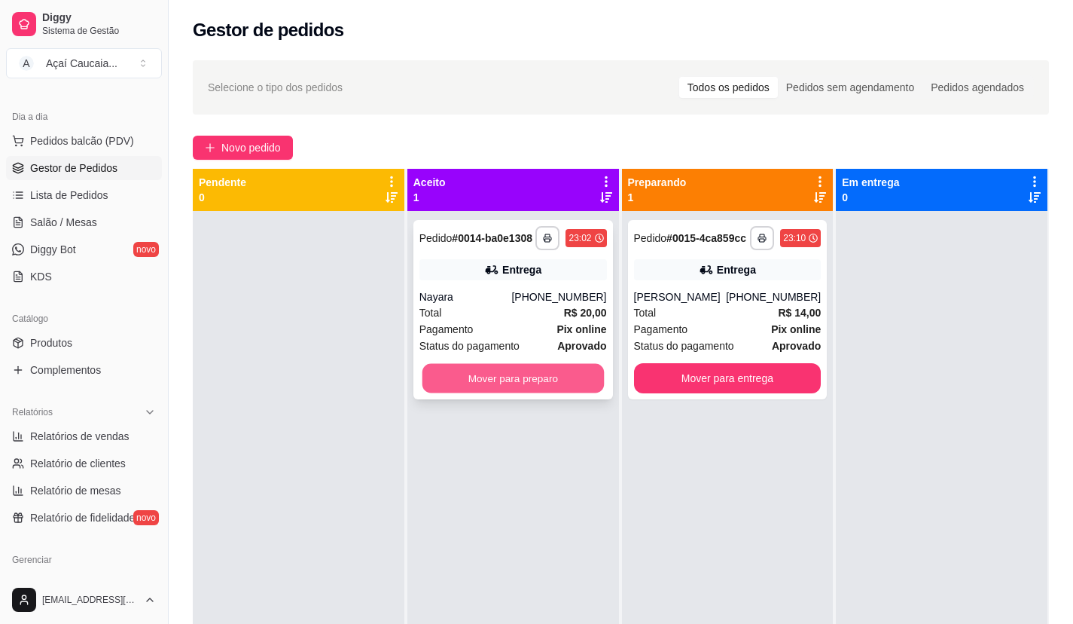
click at [437, 379] on button "Mover para preparo" at bounding box center [512, 378] width 181 height 29
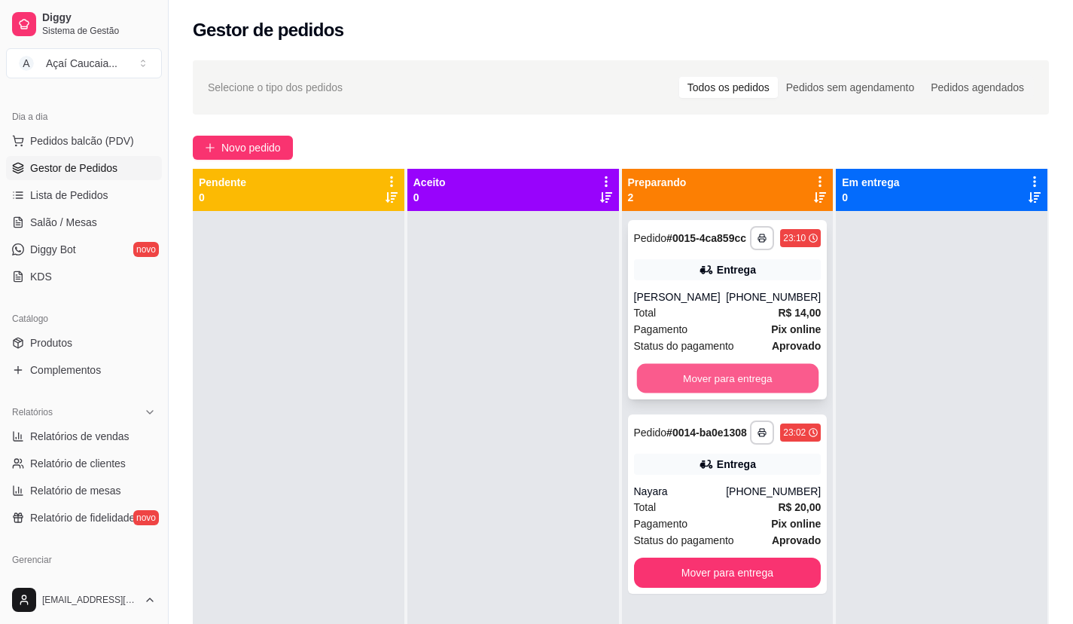
click at [709, 393] on button "Mover para entrega" at bounding box center [726, 378] width 181 height 29
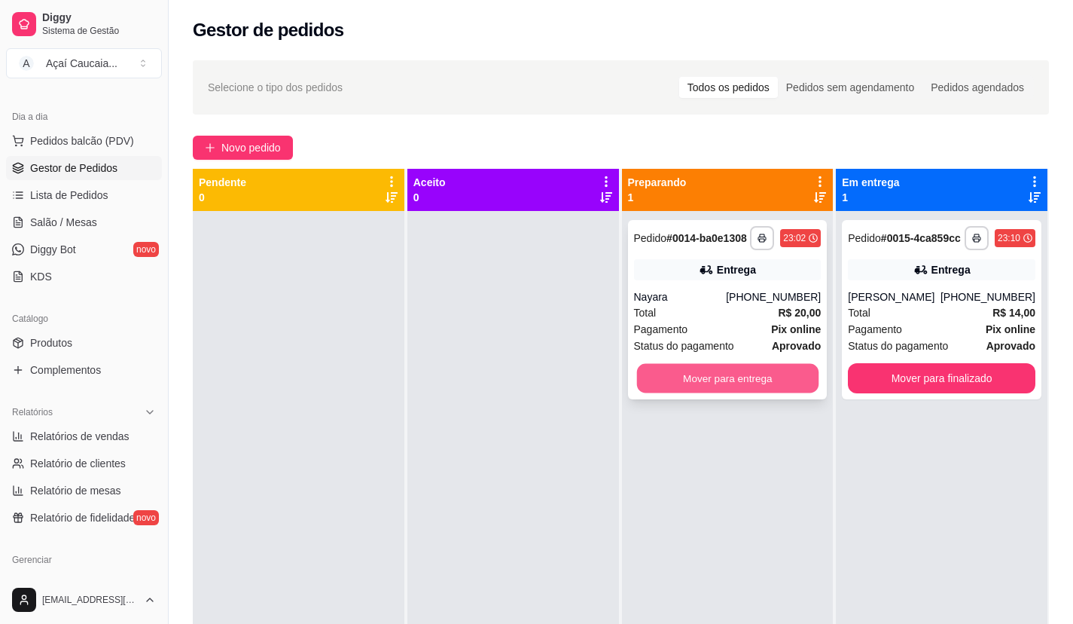
click at [704, 378] on button "Mover para entrega" at bounding box center [726, 378] width 181 height 29
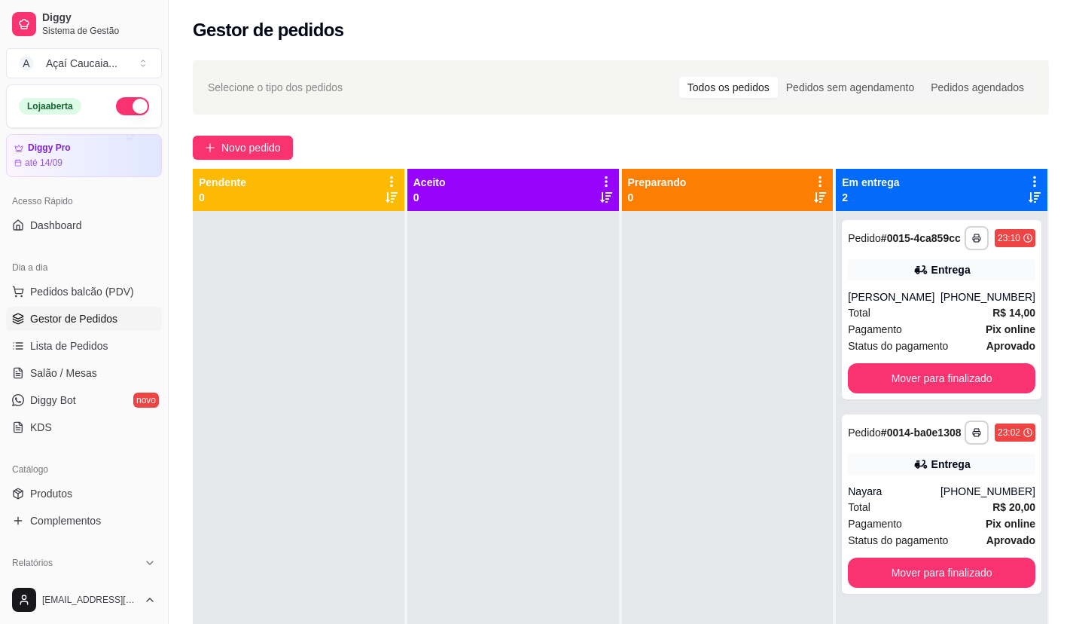
click at [122, 106] on button "button" at bounding box center [132, 106] width 33 height 18
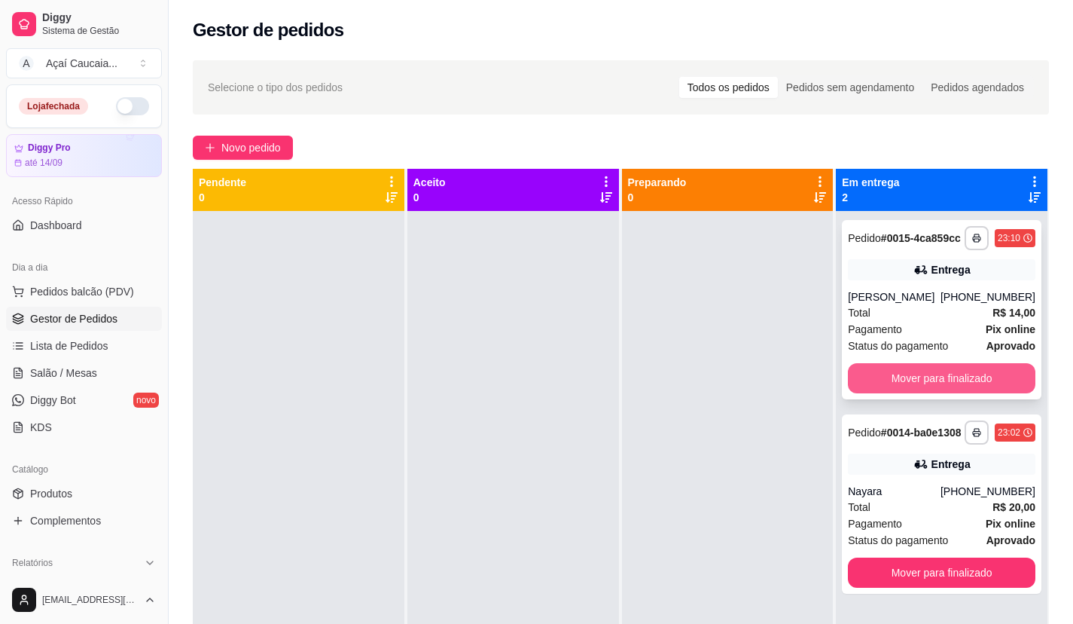
click at [902, 388] on button "Mover para finalizado" at bounding box center [942, 378] width 188 height 30
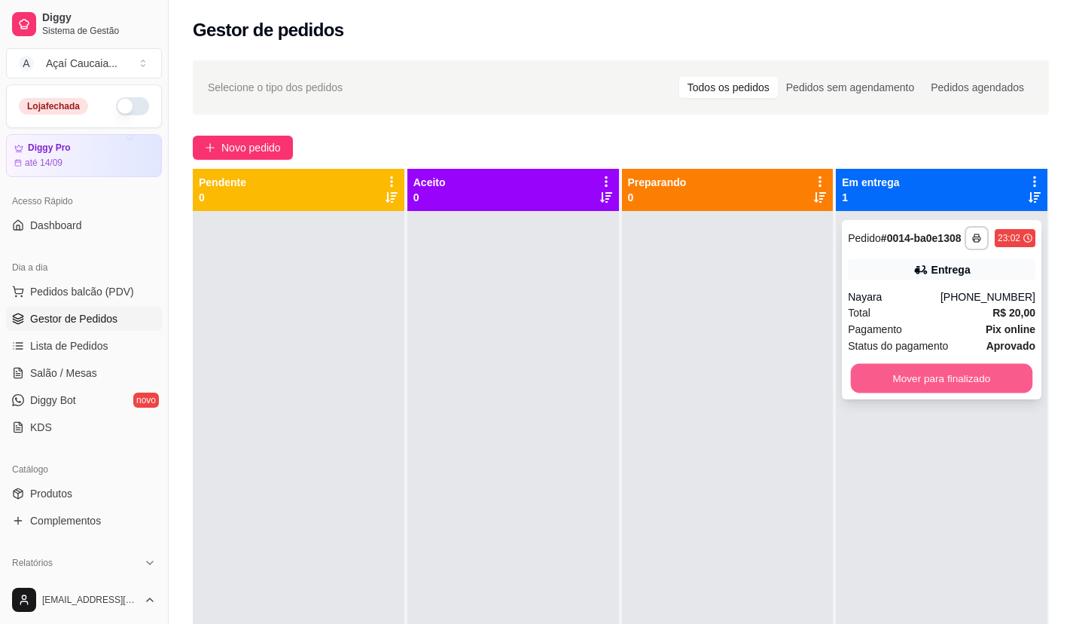
click at [940, 385] on button "Mover para finalizado" at bounding box center [941, 378] width 181 height 29
click at [916, 436] on div "**********" at bounding box center [942, 523] width 212 height 624
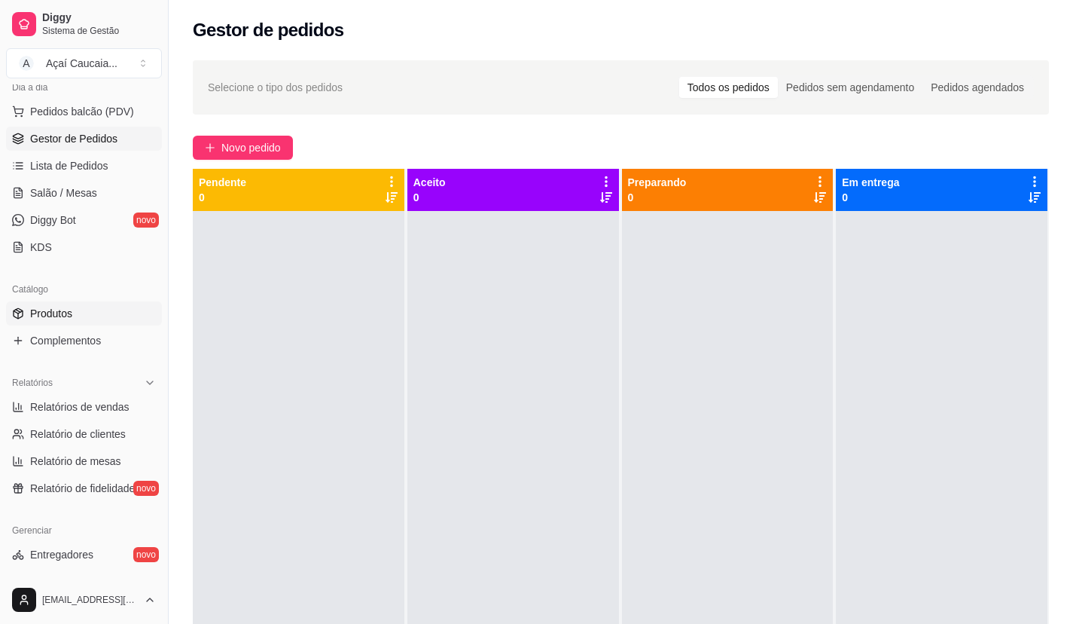
scroll to position [226, 0]
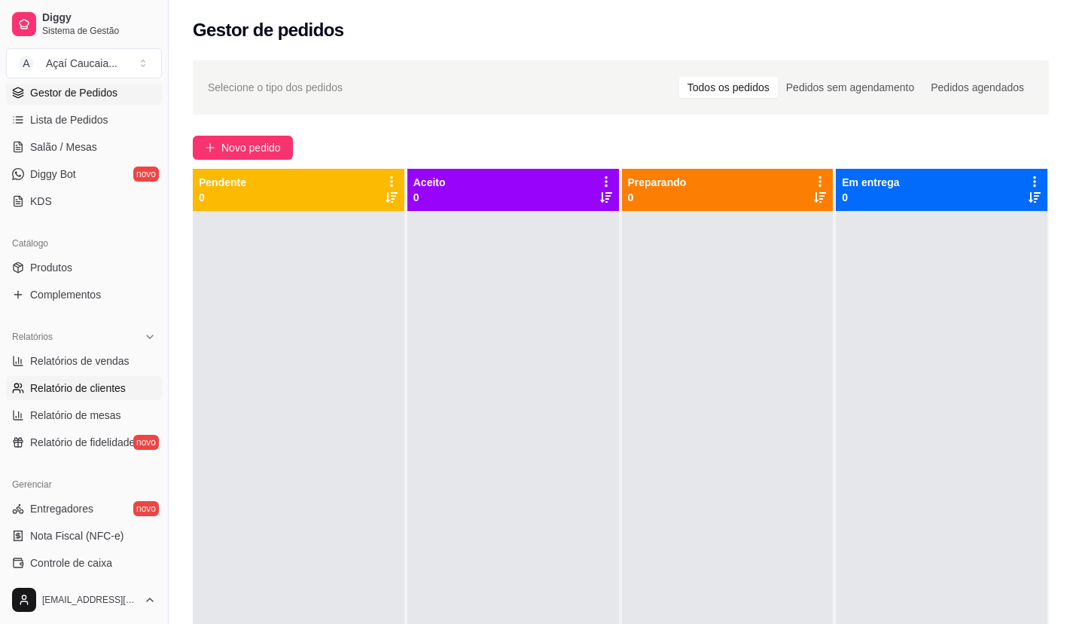
click at [106, 389] on span "Relatório de clientes" at bounding box center [78, 387] width 96 height 15
select select "30"
select select "HIGHEST_TOTAL_SPENT_WITH_ORDERS"
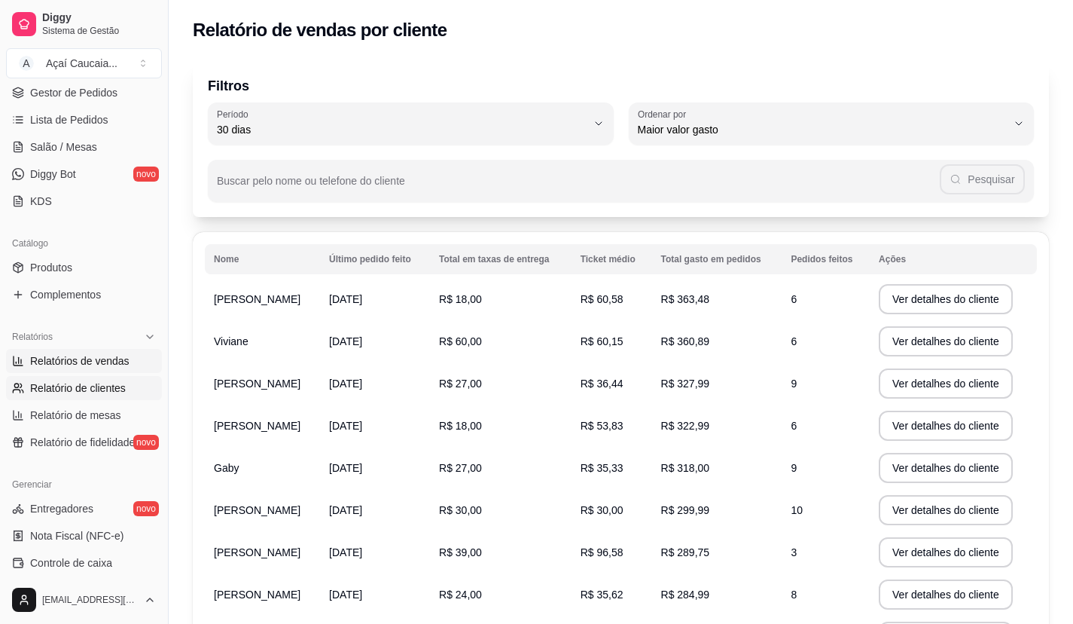
click at [81, 355] on span "Relatórios de vendas" at bounding box center [79, 360] width 99 height 15
select select "ALL"
select select "0"
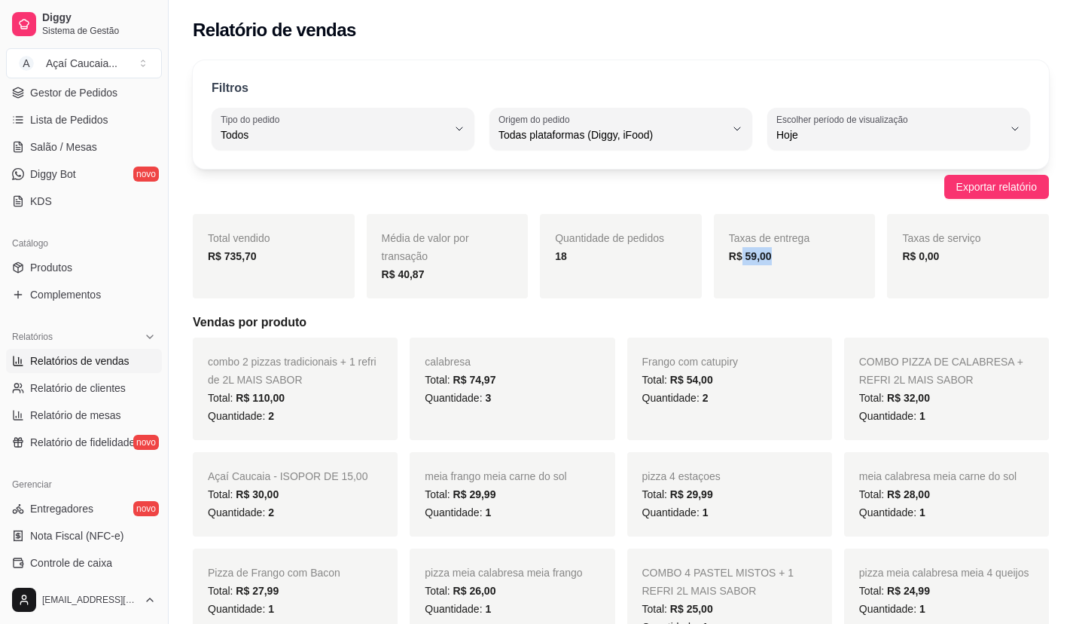
drag, startPoint x: 739, startPoint y: 261, endPoint x: 837, endPoint y: 279, distance: 98.9
click at [834, 284] on div "Taxas de entrega R$ 59,00" at bounding box center [795, 256] width 162 height 84
